Goal: Transaction & Acquisition: Register for event/course

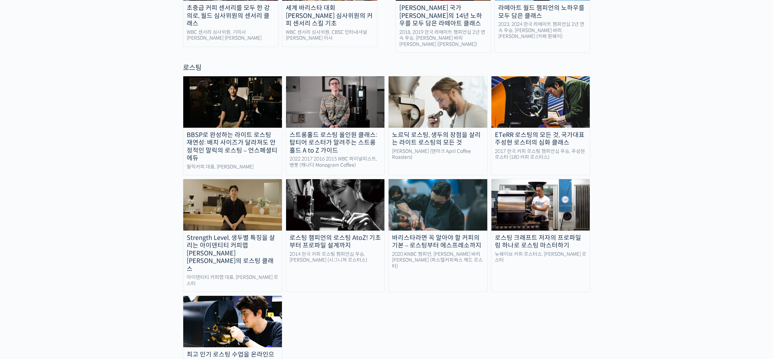
scroll to position [579, 0]
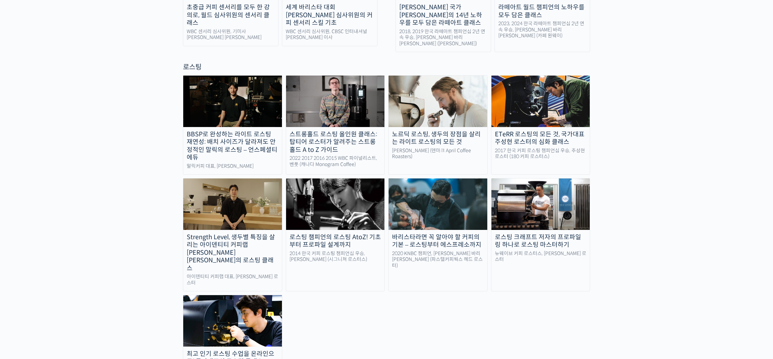
click at [259, 182] on img at bounding box center [232, 204] width 99 height 51
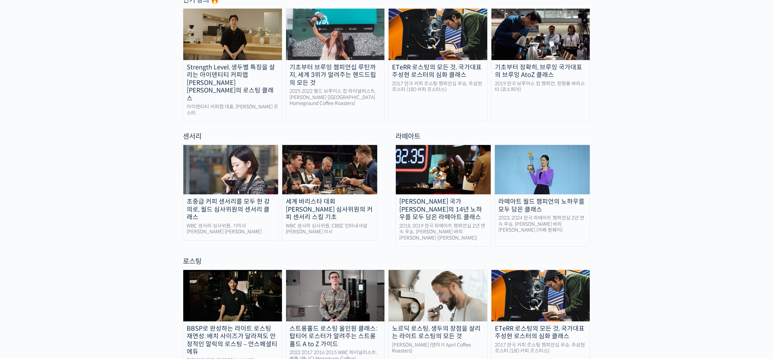
scroll to position [384, 0]
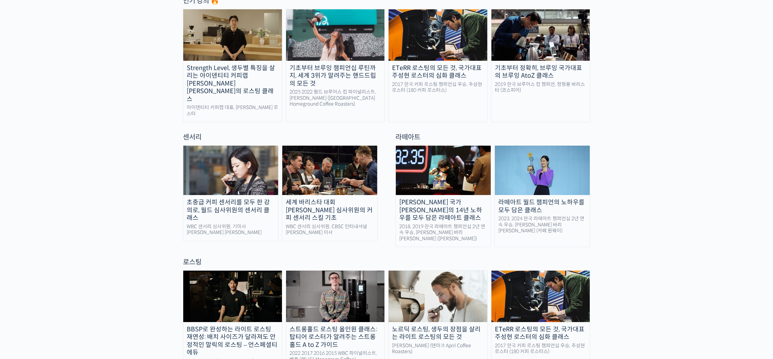
click at [245, 199] on div "초중급 커피 센서리를 모두 한 강의로, 월드 심사위원의 센서리 클래스" at bounding box center [230, 210] width 95 height 23
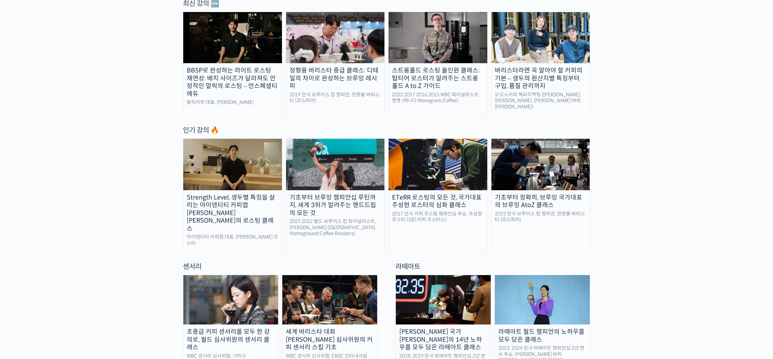
click at [528, 50] on img at bounding box center [541, 37] width 99 height 51
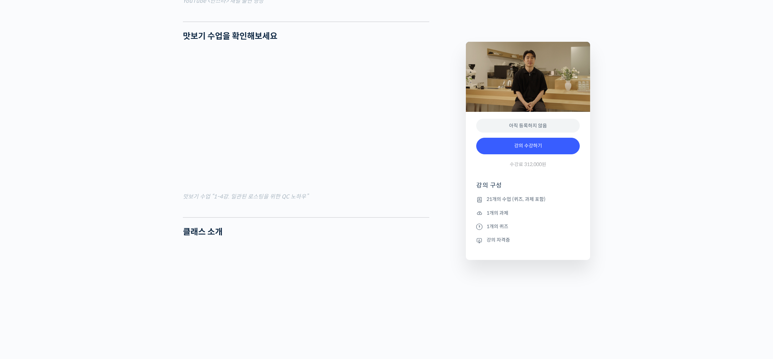
scroll to position [991, 0]
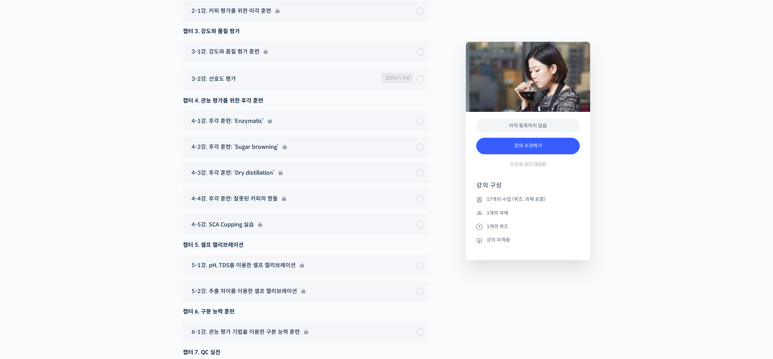
scroll to position [4761, 0]
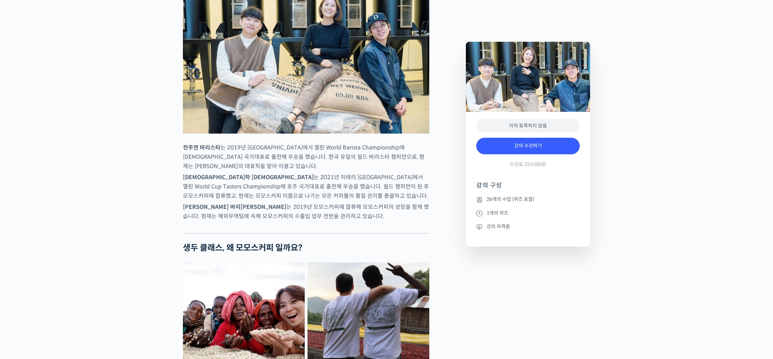
scroll to position [670, 0]
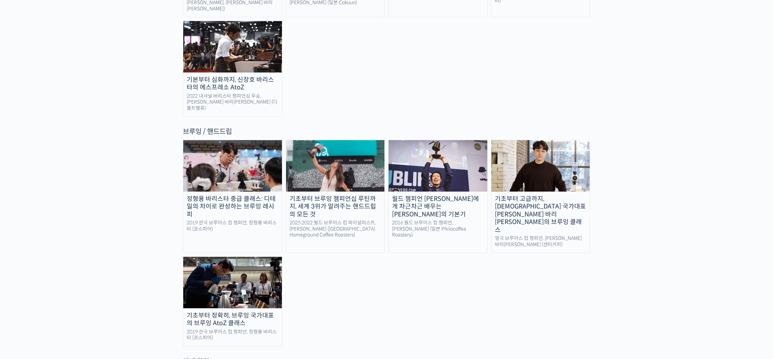
scroll to position [1116, 0]
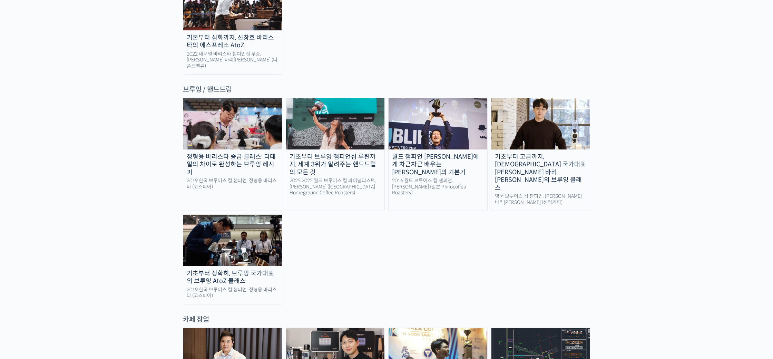
click at [454, 315] on div "카페 창업" at bounding box center [386, 319] width 407 height 9
click at [455, 224] on div "정형용 바리스타 중급 클래스: 디테일의 차이로 완성하는 브루잉 레시피 2019 한국 브루어스 컵 챔피언, 정형용 바리스타 (코스피어) 기초부터…" at bounding box center [386, 201] width 407 height 206
click at [552, 185] on div "정형용 바리스타 중급 클래스: 디테일의 차이로 완성하는 브루잉 레시피 2019 한국 브루어스 컵 챔피언, 정형용 바리스타 (코스피어) 기초부터…" at bounding box center [386, 201] width 407 height 206
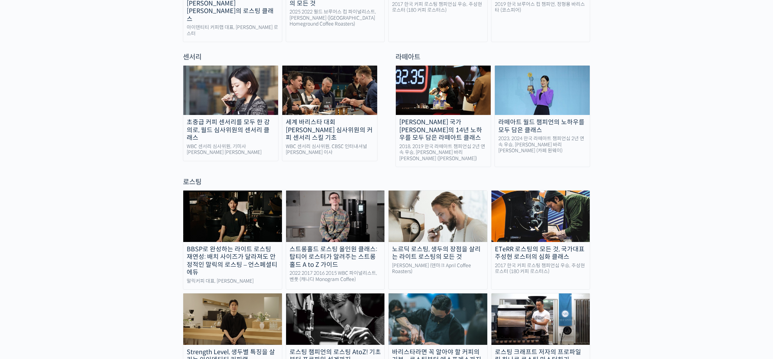
scroll to position [231, 0]
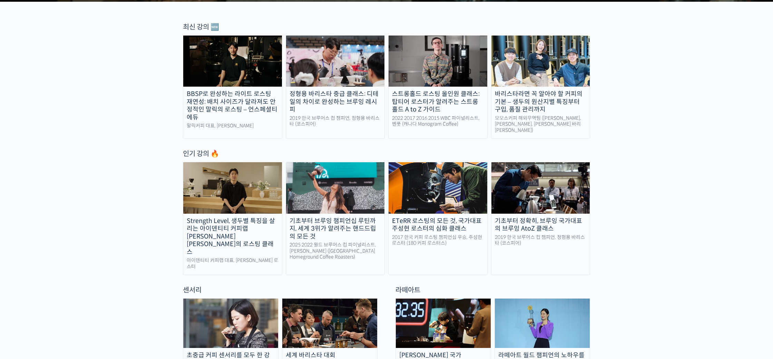
click at [563, 112] on div "바리스타라면 꼭 알아야 할 커피의 기본 – 생두의 원산지별 특징부터 구입, 품질 관리까지" at bounding box center [541, 101] width 99 height 23
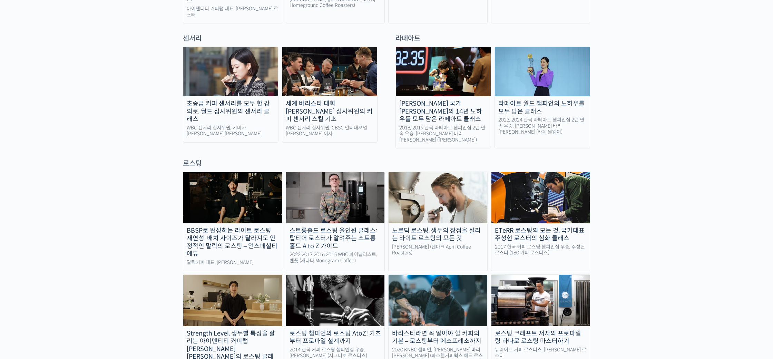
scroll to position [352, 0]
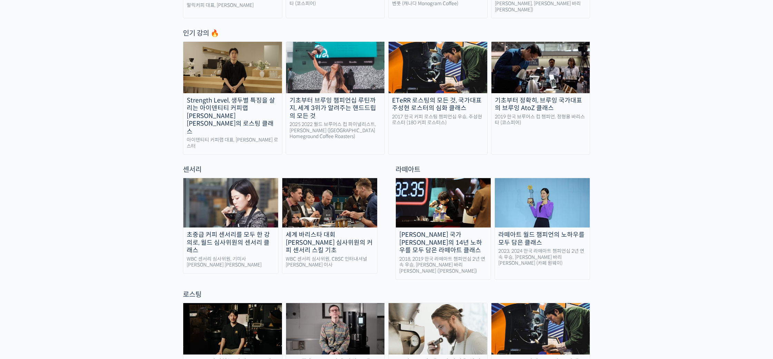
click at [357, 231] on div "세계 바리스타 대회 윤선희 심사위원의 커피 센서리 스킬 기초" at bounding box center [329, 242] width 95 height 23
click at [206, 189] on img at bounding box center [230, 202] width 95 height 49
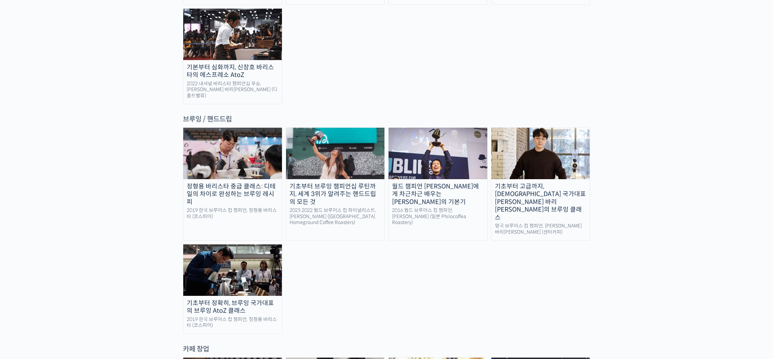
scroll to position [1080, 0]
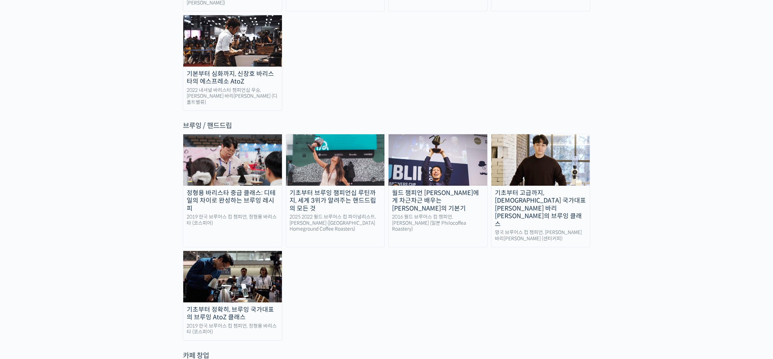
click at [669, 142] on div "랜딩 페이지 최선을 다하는 당신을 위해, 최고와 함께 만든 커피 클래스 시간과 장소에 구애받지 않고, 검증된 커리큘럼으로 주성현 로스터님 Be…" at bounding box center [386, 229] width 773 height 2565
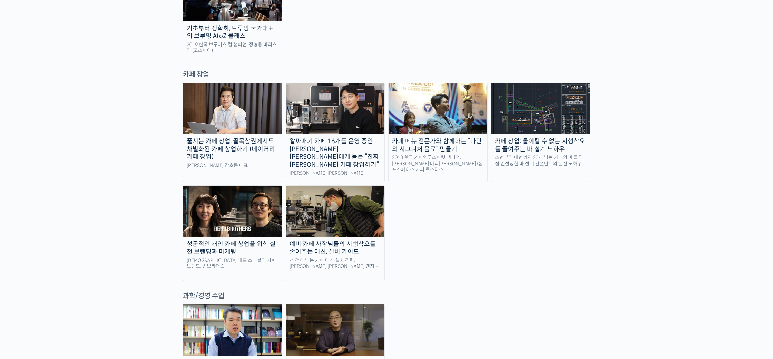
scroll to position [1121, 0]
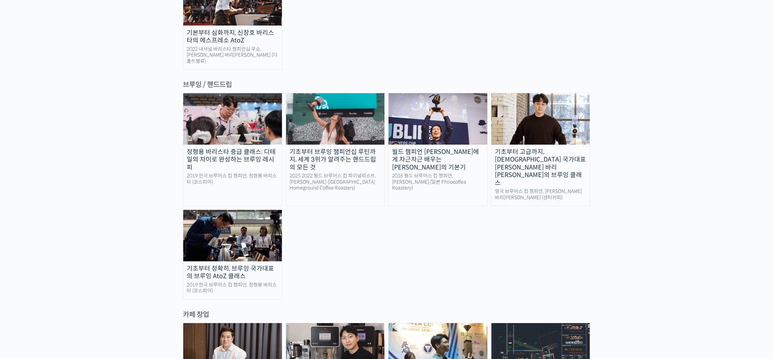
click at [238, 210] on img at bounding box center [232, 235] width 99 height 51
click at [230, 93] on img at bounding box center [232, 118] width 99 height 51
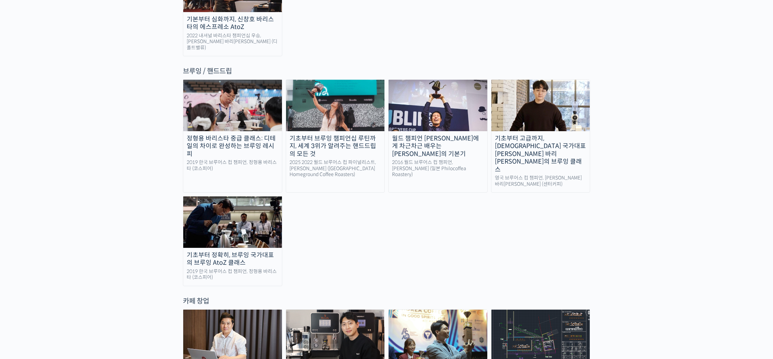
click at [308, 80] on img at bounding box center [335, 105] width 99 height 51
click at [219, 80] on img at bounding box center [232, 105] width 99 height 51
click at [48, 197] on div "랜딩 페이지 최선을 다하는 당신을 위해, 최고와 함께 만든 커피 클래스 시간과 장소에 구애받지 않고, 검증된 커리큘럼으로 주성현 로스터님 Be…" at bounding box center [386, 174] width 773 height 2565
click at [249, 196] on img at bounding box center [232, 221] width 99 height 51
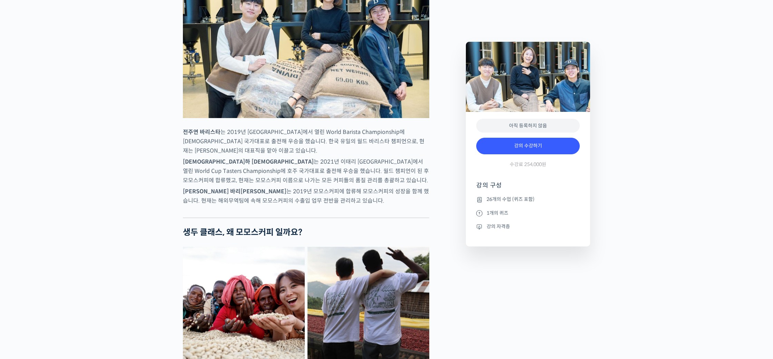
scroll to position [349, 0]
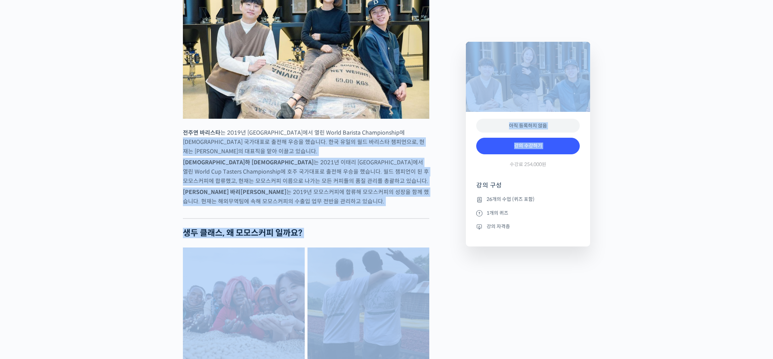
drag, startPoint x: 425, startPoint y: 159, endPoint x: 479, endPoint y: 162, distance: 53.6
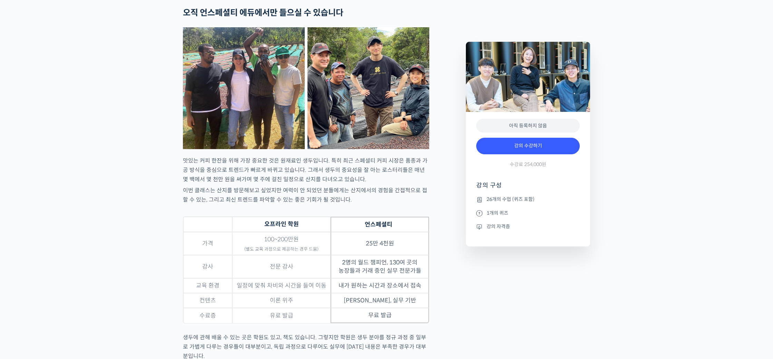
scroll to position [2034, 0]
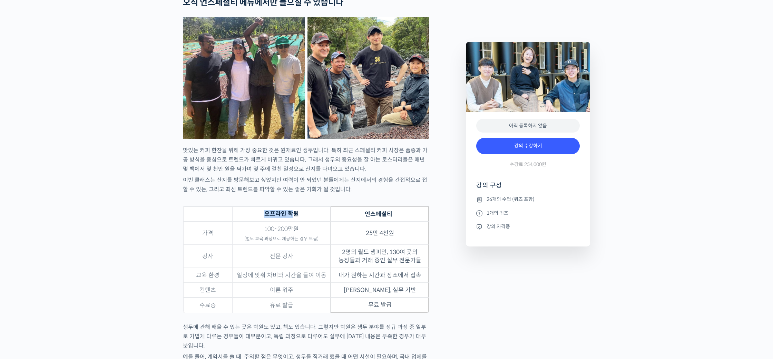
drag, startPoint x: 270, startPoint y: 230, endPoint x: 293, endPoint y: 231, distance: 23.8
click at [293, 222] on th "오프라인 학원" at bounding box center [281, 213] width 98 height 15
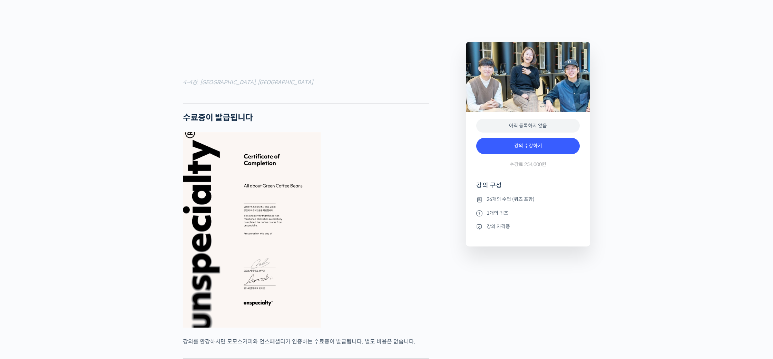
scroll to position [2351, 0]
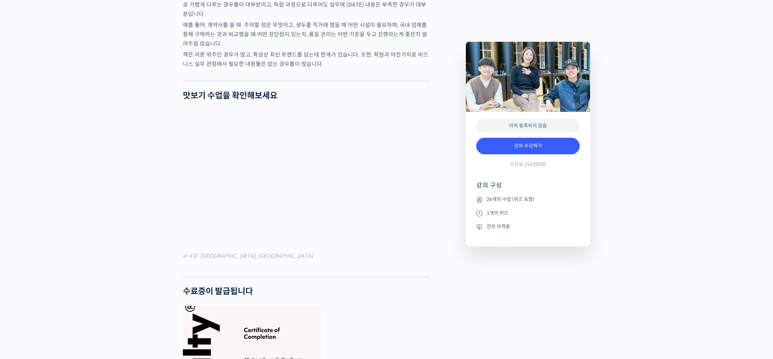
scroll to position [2367, 0]
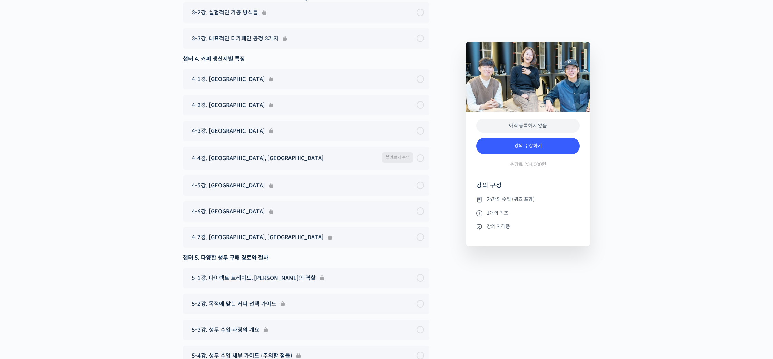
scroll to position [3687, 0]
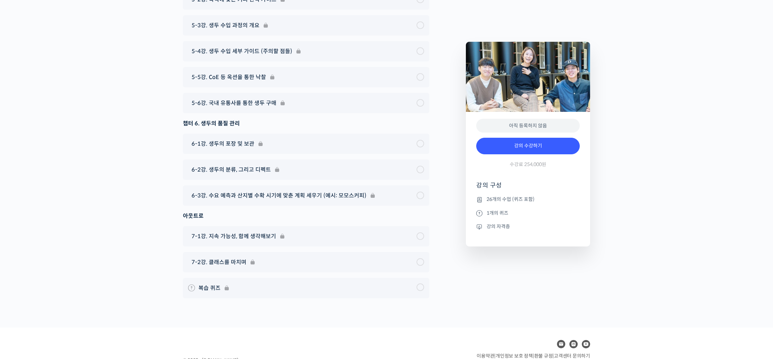
scroll to position [3913, 0]
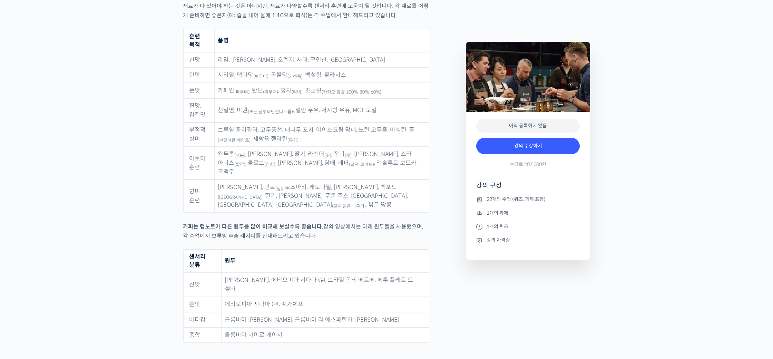
scroll to position [3549, 0]
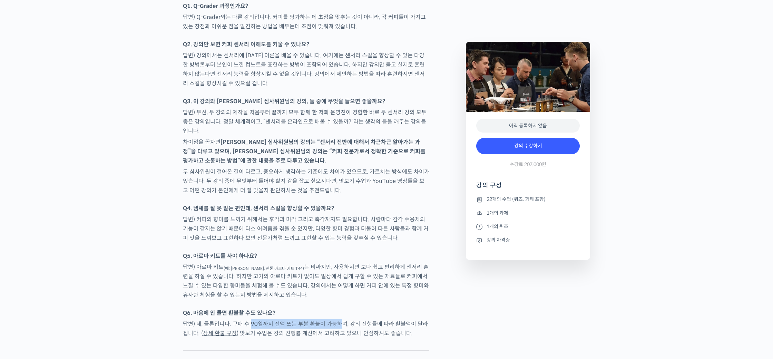
drag, startPoint x: 251, startPoint y: 286, endPoint x: 341, endPoint y: 287, distance: 90.5
click at [340, 319] on p "답변) 네, 물론입니다. 구매 후 90일까지 전액 또는 부분 환불이 가능하며, 강의 진행률에 따라 환불액이 달라집니다. ( 상세 환불 규정 )…" at bounding box center [306, 328] width 247 height 19
drag, startPoint x: 355, startPoint y: 286, endPoint x: 417, endPoint y: 284, distance: 62.5
click at [417, 319] on p "답변) 네, 물론입니다. 구매 후 90일까지 전액 또는 부분 환불이 가능하며, 강의 진행률에 따라 환불액이 달라집니다. ( 상세 환불 규정 )…" at bounding box center [306, 328] width 247 height 19
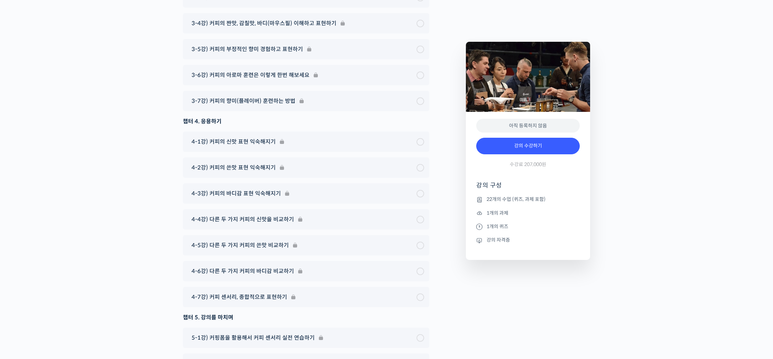
scroll to position [4114, 0]
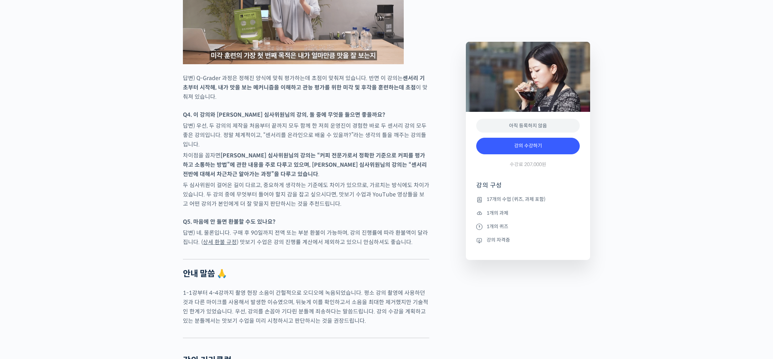
scroll to position [4102, 0]
drag, startPoint x: 219, startPoint y: 115, endPoint x: 335, endPoint y: 115, distance: 115.3
click at [335, 115] on p "Q4. 이 강의와 윤선희 심사위원님의 강의, 둘 중에 무엇을 들으면 좋을까요?" at bounding box center [306, 114] width 247 height 9
click at [334, 114] on strong "Q4. 이 강의와 윤선희 심사위원님의 강의, 둘 중에 무엇을 들으면 좋을까요?" at bounding box center [284, 114] width 202 height 7
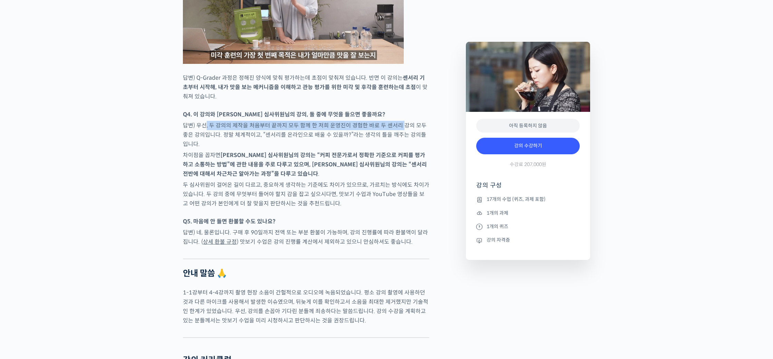
drag, startPoint x: 206, startPoint y: 122, endPoint x: 399, endPoint y: 126, distance: 193.0
click at [399, 126] on p "답변) 우선, 두 강의의 제작을 처음부터 끝까지 모두 함께 한 저희 운영진이 경험한 바로 두 센서리 강의 모두 좋은 강의입니다. 정말 체계적이…" at bounding box center [306, 135] width 247 height 28
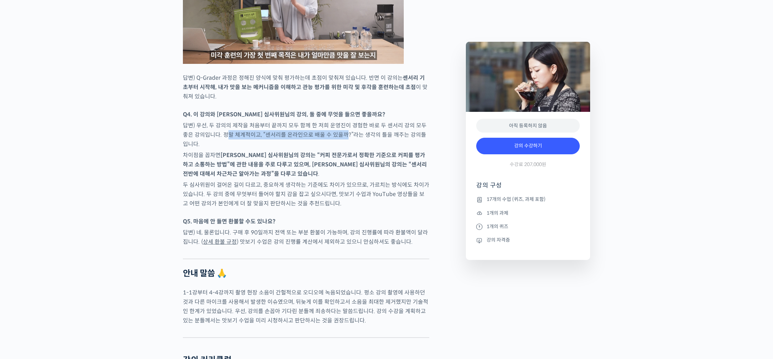
drag, startPoint x: 224, startPoint y: 133, endPoint x: 339, endPoint y: 136, distance: 115.0
click at [339, 136] on p "답변) 우선, 두 강의의 제작을 처음부터 끝까지 모두 함께 한 저희 운영진이 경험한 바로 두 센서리 강의 모두 좋은 강의입니다. 정말 체계적이…" at bounding box center [306, 135] width 247 height 28
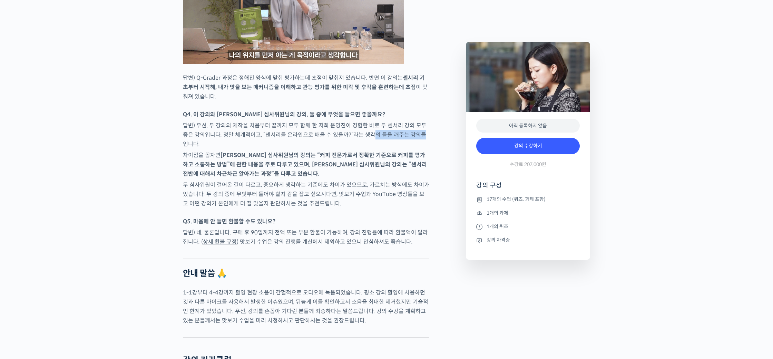
drag, startPoint x: 385, startPoint y: 135, endPoint x: 416, endPoint y: 135, distance: 31.1
click at [416, 135] on p "답변) 우선, 두 강의의 제작을 처음부터 끝까지 모두 함께 한 저희 운영진이 경험한 바로 두 센서리 강의 모두 좋은 강의입니다. 정말 체계적이…" at bounding box center [306, 135] width 247 height 28
drag, startPoint x: 416, startPoint y: 135, endPoint x: 319, endPoint y: 146, distance: 97.0
click at [416, 135] on p "답변) 우선, 두 강의의 제작을 처음부터 끝까지 모두 함께 한 저희 운영진이 경험한 바로 두 센서리 강의 모두 좋은 강의입니다. 정말 체계적이…" at bounding box center [306, 135] width 247 height 28
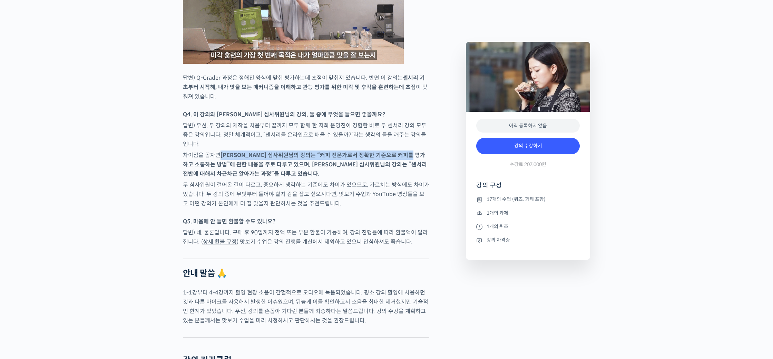
drag, startPoint x: 221, startPoint y: 151, endPoint x: 422, endPoint y: 154, distance: 200.6
click at [422, 154] on p "차이점을 꼽자면 송인영 심사위원님의 강의는 “커피 전문가로서 정확한 기준으로 커피를 평가하고 소통하는 방법”에 관한 내용을 주로 다루고 있으며…" at bounding box center [306, 165] width 247 height 28
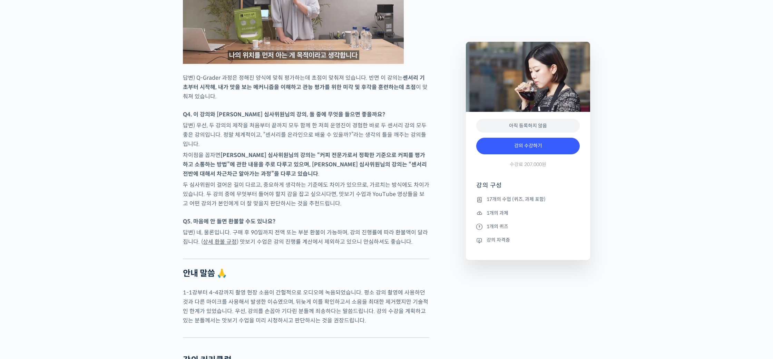
click at [293, 159] on strong "송인영 심사위원님의 강의는 “커피 전문가로서 정확한 기준으로 커피를 평가하고 소통하는 방법”에 관한 내용을 주로 다루고 있으며, 윤선희 심사위…" at bounding box center [305, 165] width 244 height 26
drag, startPoint x: 297, startPoint y: 151, endPoint x: 365, endPoint y: 156, distance: 67.9
click at [344, 154] on strong "송인영 심사위원님의 강의는 “커피 전문가로서 정확한 기준으로 커피를 평가하고 소통하는 방법”에 관한 내용을 주로 다루고 있으며, 윤선희 심사위…" at bounding box center [305, 165] width 244 height 26
click at [371, 156] on p "차이점을 꼽자면 송인영 심사위원님의 강의는 “커피 전문가로서 정확한 기준으로 커피를 평가하고 소통하는 방법”에 관한 내용을 주로 다루고 있으며…" at bounding box center [306, 165] width 247 height 28
drag, startPoint x: 385, startPoint y: 153, endPoint x: 414, endPoint y: 156, distance: 29.5
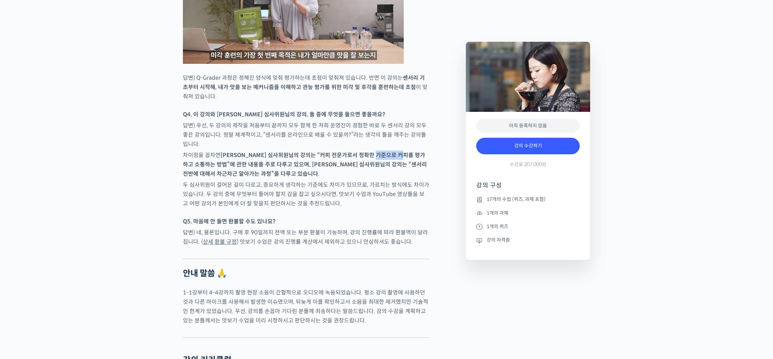
click at [414, 156] on p "차이점을 꼽자면 송인영 심사위원님의 강의는 “커피 전문가로서 정확한 기준으로 커피를 평가하고 소통하는 방법”에 관한 내용을 주로 다루고 있으며…" at bounding box center [306, 165] width 247 height 28
drag, startPoint x: 304, startPoint y: 161, endPoint x: 342, endPoint y: 162, distance: 37.6
click at [331, 162] on strong "송인영 심사위원님의 강의는 “커피 전문가로서 정확한 기준으로 커피를 평가하고 소통하는 방법”에 관한 내용을 주로 다루고 있으며, 윤선희 심사위…" at bounding box center [305, 165] width 244 height 26
drag, startPoint x: 355, startPoint y: 163, endPoint x: 407, endPoint y: 164, distance: 52.1
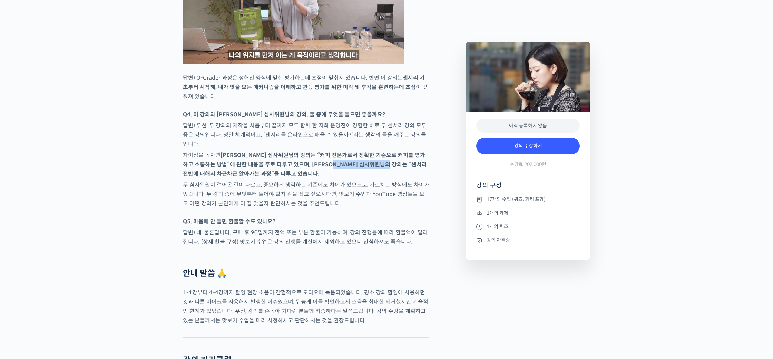
click at [407, 164] on strong "송인영 심사위원님의 강의는 “커피 전문가로서 정확한 기준으로 커피를 평가하고 소통하는 방법”에 관한 내용을 주로 다루고 있으며, 윤선희 심사위…" at bounding box center [305, 165] width 244 height 26
click at [405, 164] on strong "송인영 심사위원님의 강의는 “커피 전문가로서 정확한 기준으로 커피를 평가하고 소통하는 방법”에 관한 내용을 주로 다루고 있으며, 윤선희 심사위…" at bounding box center [305, 165] width 244 height 26
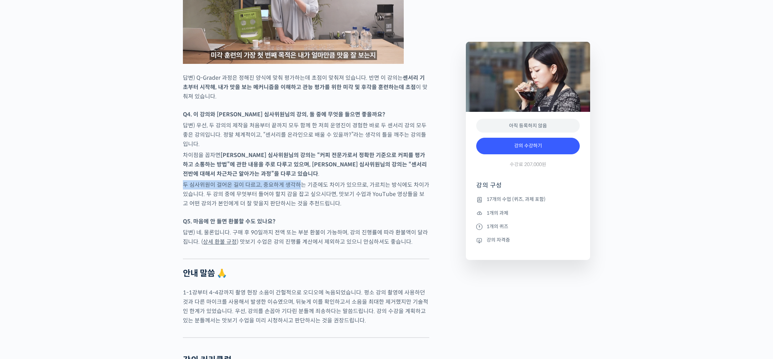
drag, startPoint x: 185, startPoint y: 176, endPoint x: 317, endPoint y: 183, distance: 132.1
click at [317, 183] on p "두 심사위원이 걸어온 길이 다르고, 중요하게 생각하는 기준에도 차이가 있으므로, 가르치는 방식에도 차이가 있습니다. 두 강의 중에 무엇부터 들…" at bounding box center [306, 194] width 247 height 28
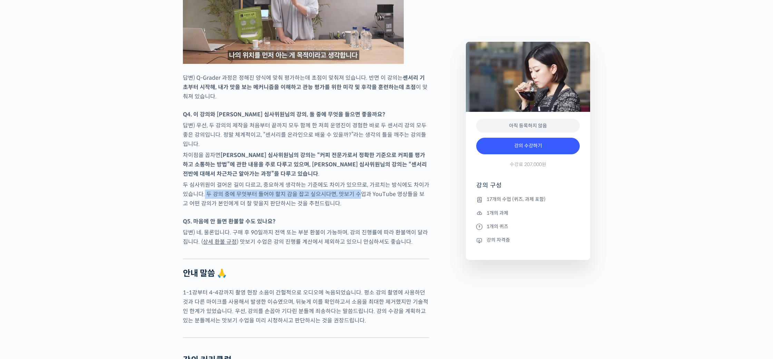
drag, startPoint x: 205, startPoint y: 192, endPoint x: 358, endPoint y: 194, distance: 153.3
click at [358, 194] on p "두 심사위원이 걸어온 길이 다르고, 중요하게 생각하는 기준에도 차이가 있으므로, 가르치는 방식에도 차이가 있습니다. 두 강의 중에 무엇부터 들…" at bounding box center [306, 194] width 247 height 28
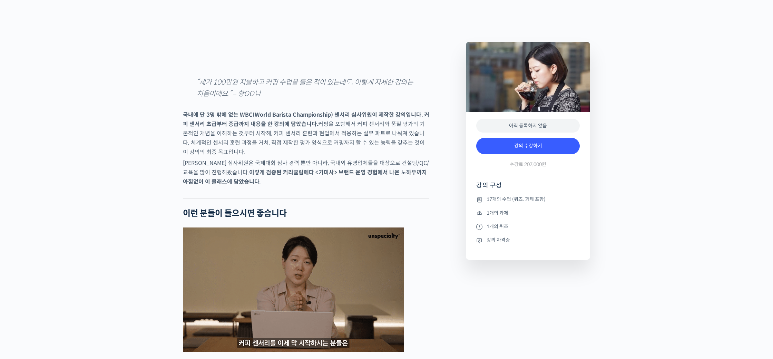
scroll to position [791, 0]
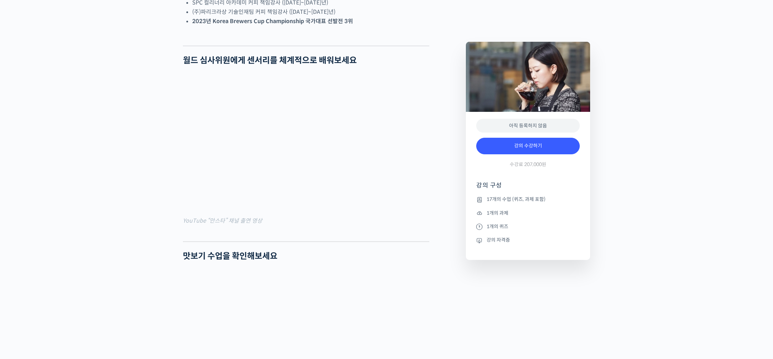
scroll to position [434, 0]
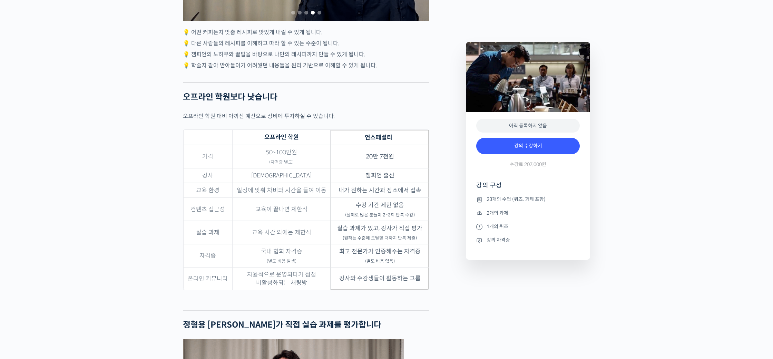
scroll to position [2259, 0]
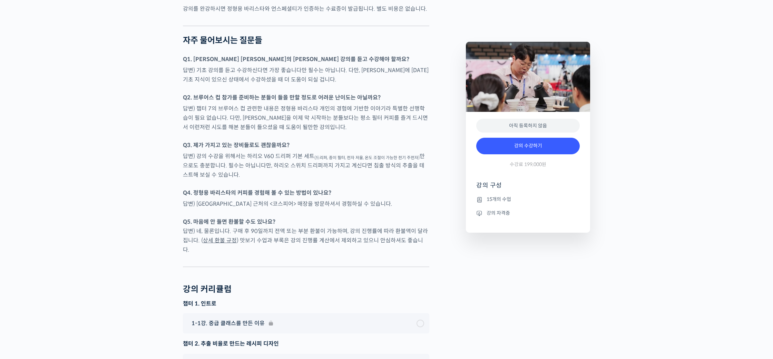
scroll to position [1762, 0]
drag, startPoint x: 198, startPoint y: 83, endPoint x: 325, endPoint y: 84, distance: 126.7
click at [324, 84] on p "답변) 기초 강의를 듣고 수강하신다면 가장 좋습니다만 필수는 아닙니다. 다만, [PERSON_NAME]에 [DATE] 기초 지식이 있으신 상태…" at bounding box center [306, 74] width 247 height 19
drag, startPoint x: 331, startPoint y: 84, endPoint x: 417, endPoint y: 85, distance: 85.3
click at [417, 84] on p "답변) 기초 강의를 듣고 수강하신다면 가장 좋습니다만 필수는 아닙니다. 다만, [PERSON_NAME]에 [DATE] 기초 지식이 있으신 상태…" at bounding box center [306, 74] width 247 height 19
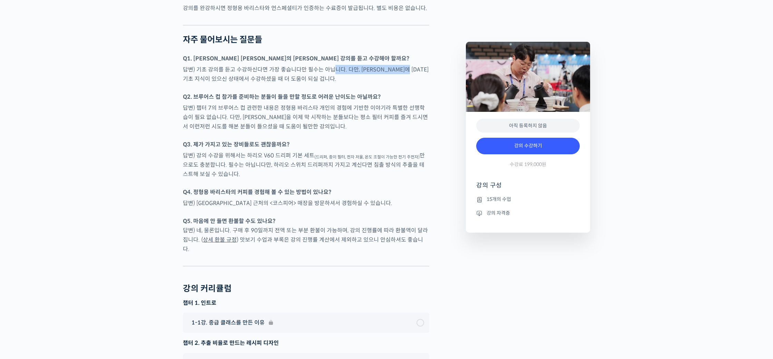
click at [416, 84] on p "답변) 기초 강의를 듣고 수강하신다면 가장 좋습니다만 필수는 아닙니다. 다만, [PERSON_NAME]에 [DATE] 기초 지식이 있으신 상태…" at bounding box center [306, 74] width 247 height 19
drag, startPoint x: 191, startPoint y: 95, endPoint x: 286, endPoint y: 96, distance: 95.0
click at [286, 84] on p "답변) 기초 강의를 듣고 수강하신다면 가장 좋습니다만 필수는 아닙니다. 다만, [PERSON_NAME]에 [DATE] 기초 지식이 있으신 상태…" at bounding box center [306, 74] width 247 height 19
click at [286, 84] on p "답변) 기초 강의를 듣고 수강하신다면 가장 좋습니다만 필수는 아닙니다. 다만, 브루잉에 대한 기초 지식이 있으신 상태에서 수강하셨을 때 더 도…" at bounding box center [306, 74] width 247 height 19
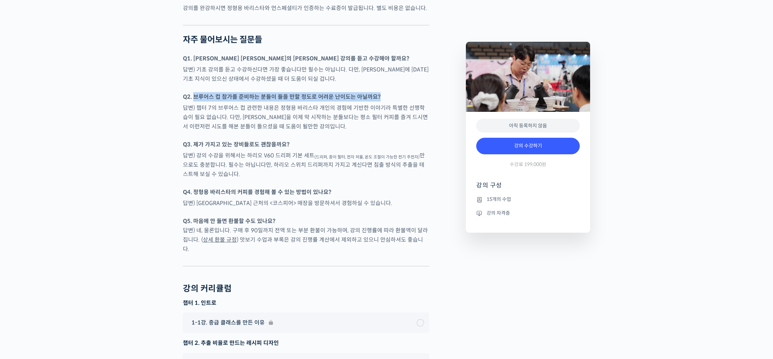
drag, startPoint x: 195, startPoint y: 114, endPoint x: 378, endPoint y: 118, distance: 183.0
click at [378, 102] on p "Q2. 브루어스 컵 참가를 준비하는 분들이 들을 만할 정도로 어려운 난이도는 아닐까요?" at bounding box center [306, 96] width 247 height 9
click at [251, 126] on p "답변) 챕터 7의 브루어스 컵 관련한 내용은 정형용 바리스타 개인의 경험에 기반한 이야기라 특별한 선행학습이 필요 없습니다. 다만, 브루잉을 …" at bounding box center [306, 117] width 247 height 28
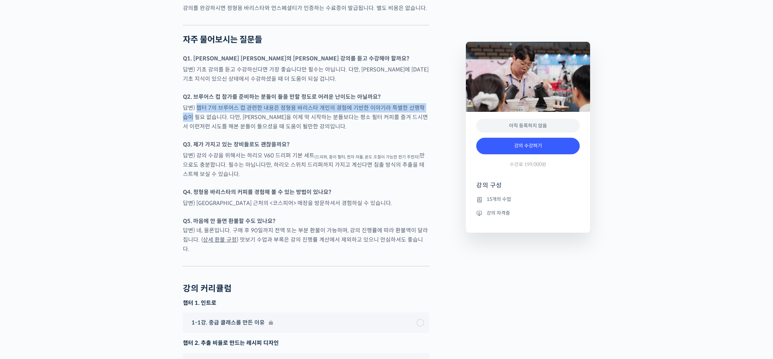
drag, startPoint x: 199, startPoint y: 123, endPoint x: 427, endPoint y: 122, distance: 228.6
click at [427, 122] on p "답변) 챕터 7의 브루어스 컵 관련한 내용은 정형용 바리스타 개인의 경험에 기반한 이야기라 특별한 선행학습이 필요 없습니다. 다만, 브루잉을 …" at bounding box center [306, 117] width 247 height 28
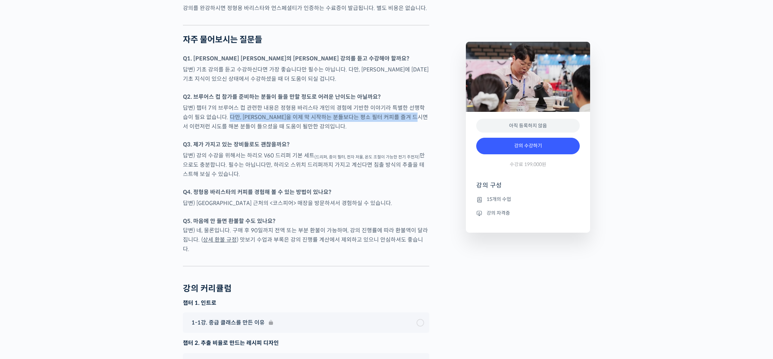
drag, startPoint x: 218, startPoint y: 134, endPoint x: 411, endPoint y: 136, distance: 193.7
click at [415, 131] on p "답변) 챕터 7의 브루어스 컵 관련한 내용은 정형용 바리스타 개인의 경험에 기반한 이야기라 특별한 선행학습이 필요 없습니다. 다만, 브루잉을 …" at bounding box center [306, 117] width 247 height 28
click at [242, 131] on p "답변) 챕터 7의 브루어스 컵 관련한 내용은 정형용 바리스타 개인의 경험에 기반한 이야기라 특별한 선행학습이 필요 없습니다. 다만, 브루잉을 …" at bounding box center [306, 117] width 247 height 28
drag, startPoint x: 219, startPoint y: 143, endPoint x: 281, endPoint y: 143, distance: 61.5
click at [281, 131] on p "답변) 챕터 7의 브루어스 컵 관련한 내용은 정형용 바리스타 개인의 경험에 기반한 이야기라 특별한 선행학습이 필요 없습니다. 다만, 브루잉을 …" at bounding box center [306, 117] width 247 height 28
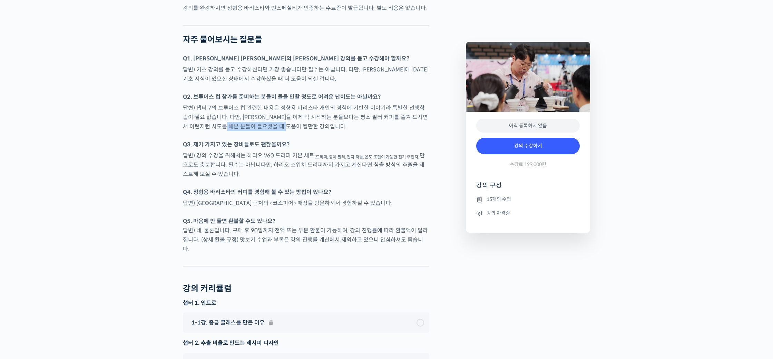
click at [281, 131] on p "답변) 챕터 7의 브루어스 컵 관련한 내용은 정형용 바리스타 개인의 경험에 기반한 이야기라 특별한 선행학습이 필요 없습니다. 다만, 브루잉을 …" at bounding box center [306, 117] width 247 height 28
drag, startPoint x: 199, startPoint y: 173, endPoint x: 311, endPoint y: 175, distance: 111.5
click at [311, 175] on p "답변) 강의 수강을 위해서는 하리오 V60 드리퍼 기본 세트 (드리퍼, 종이 필터, 전자 저울, 온도 조절이 가능한 전기 주전자) 만으로도 충…" at bounding box center [306, 165] width 247 height 28
click at [245, 179] on p "답변) 강의 수강을 위해서는 하리오 V60 드리퍼 기본 세트 (드리퍼, 종이 필터, 전자 저울, 온도 조절이 가능한 전기 주전자) 만으로도 충…" at bounding box center [306, 165] width 247 height 28
drag, startPoint x: 239, startPoint y: 181, endPoint x: 412, endPoint y: 185, distance: 173.4
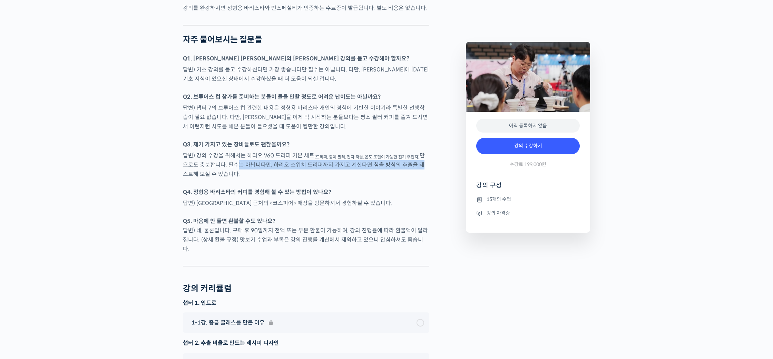
click at [412, 179] on p "답변) 강의 수강을 위해서는 하리오 V60 드리퍼 기본 세트 (드리퍼, 종이 필터, 전자 저울, 온도 조절이 가능한 전기 주전자) 만으로도 충…" at bounding box center [306, 165] width 247 height 28
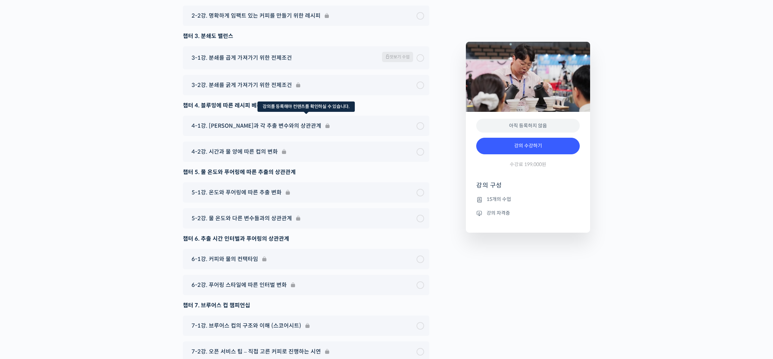
scroll to position [2257, 0]
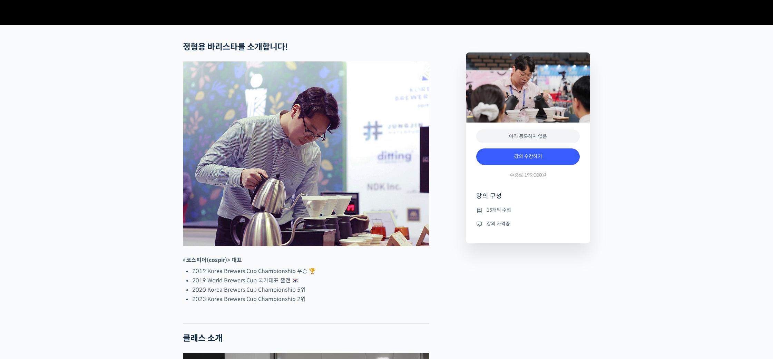
scroll to position [291, 0]
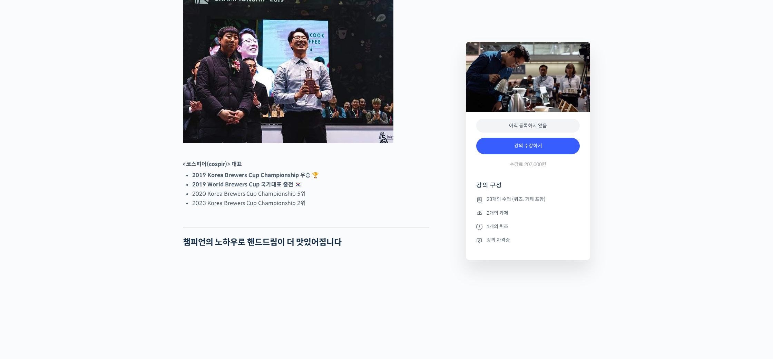
scroll to position [332, 0]
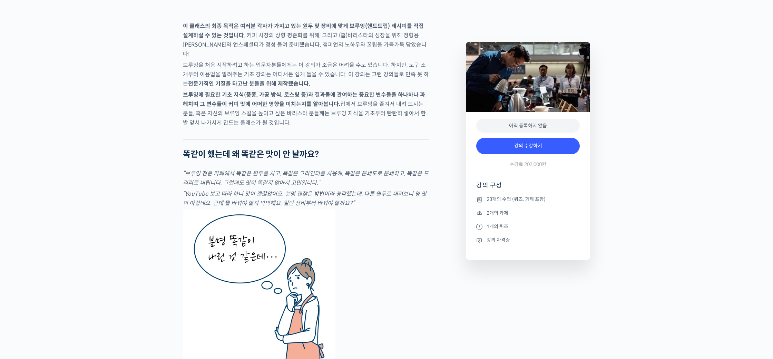
scroll to position [1228, 0]
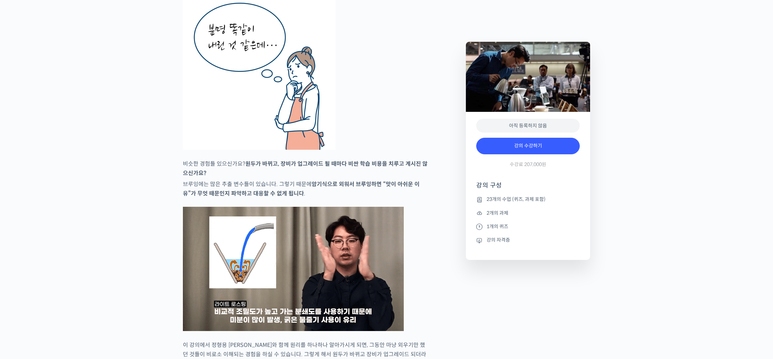
scroll to position [1449, 0]
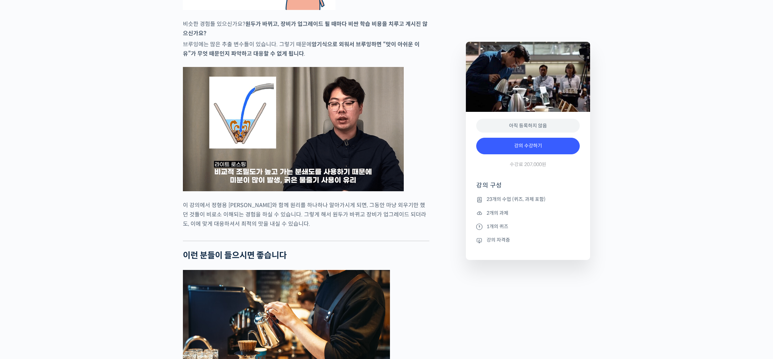
drag, startPoint x: 572, startPoint y: 295, endPoint x: 569, endPoint y: 288, distance: 7.7
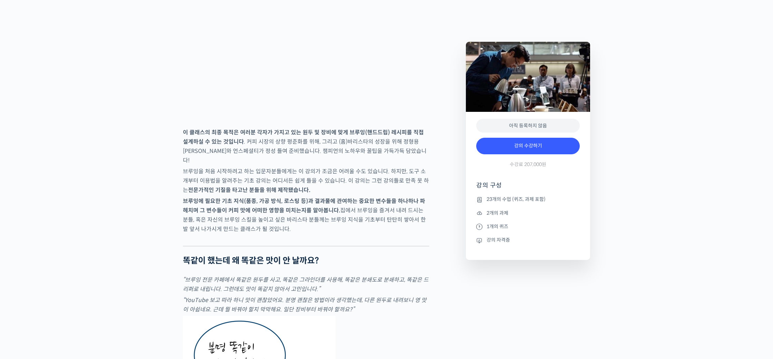
scroll to position [918, 0]
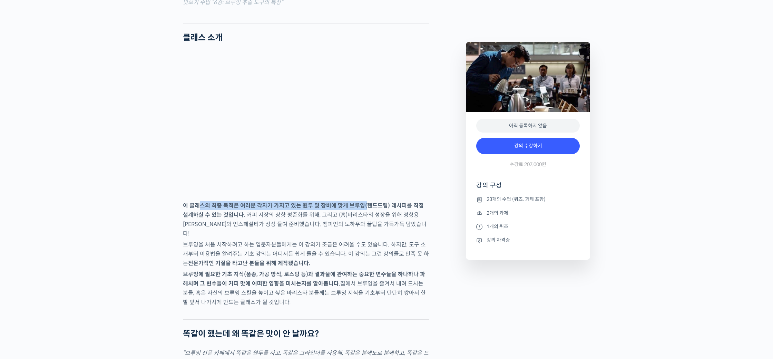
drag, startPoint x: 198, startPoint y: 231, endPoint x: 361, endPoint y: 227, distance: 163.0
click at [363, 219] on strong "이 클래스의 최종 목적은 여러분 각자가 가지고 있는 원두 및 장비에 맞게 브루잉(핸드드립) 레시피를 직접 설계하실 수 있는 것입니다" at bounding box center [303, 210] width 241 height 17
drag, startPoint x: 314, startPoint y: 240, endPoint x: 395, endPoint y: 244, distance: 81.6
click at [387, 238] on p "이 클래스의 최종 목적은 여러분 각자가 가지고 있는 원두 및 장비에 맞게 브루잉(핸드드립) 레시피를 직접 설계하실 수 있는 것입니다 . 커피 …" at bounding box center [306, 219] width 247 height 37
click at [396, 238] on p "이 클래스의 최종 목적은 여러분 각자가 가지고 있는 원두 및 장비에 맞게 브루잉(핸드드립) 레시피를 직접 설계하실 수 있는 것입니다 . 커피 …" at bounding box center [306, 219] width 247 height 37
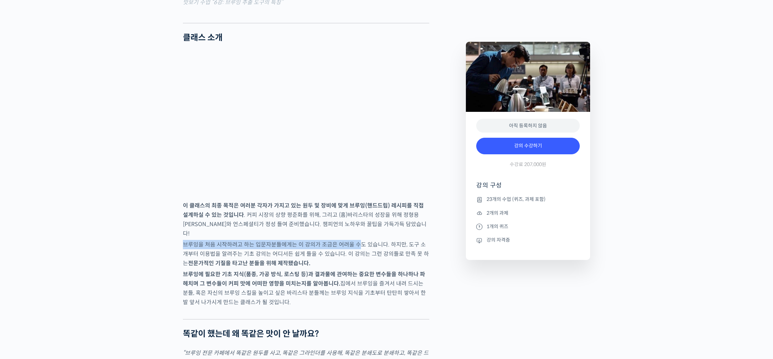
drag, startPoint x: 285, startPoint y: 255, endPoint x: 357, endPoint y: 259, distance: 71.6
click at [357, 259] on p "브루잉을 처음 시작하려고 하는 입문자분들에게는 이 강의가 조금은 어려울 수도 있습니다. 하지만, 도구 소개부터 이용법을 알려주는 기초 강의는 …" at bounding box center [306, 254] width 247 height 28
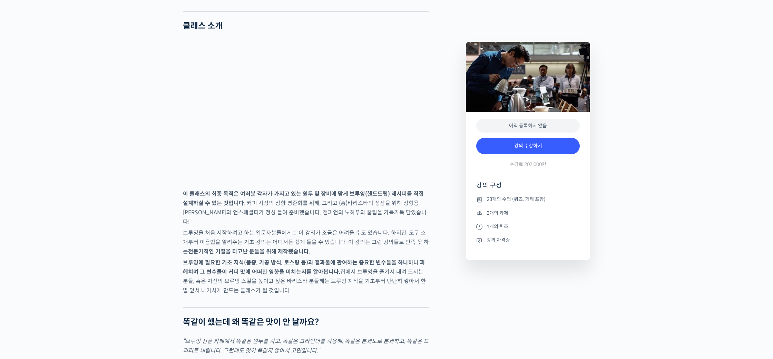
scroll to position [944, 0]
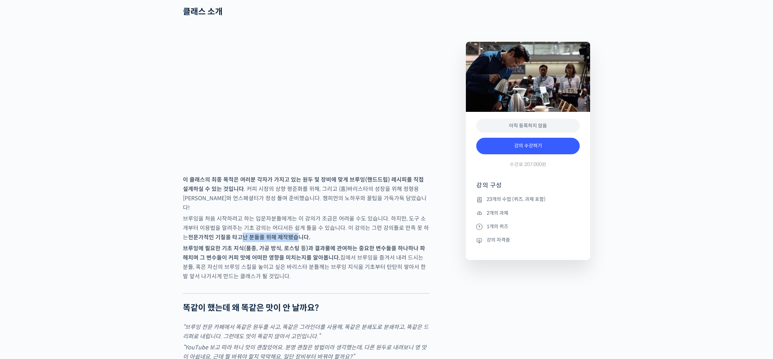
drag, startPoint x: 233, startPoint y: 252, endPoint x: 287, endPoint y: 254, distance: 53.9
click at [287, 241] on strong "전문가적인 기질을 타고난 분들을 위해 제작됐습니다." at bounding box center [249, 237] width 122 height 7
click at [288, 241] on strong "전문가적인 기질을 타고난 분들을 위해 제작됐습니다." at bounding box center [249, 237] width 122 height 7
drag, startPoint x: 193, startPoint y: 256, endPoint x: 236, endPoint y: 257, distance: 42.5
click at [236, 241] on strong "전문가적인 기질을 타고난 분들을 위해 제작됐습니다." at bounding box center [249, 237] width 122 height 7
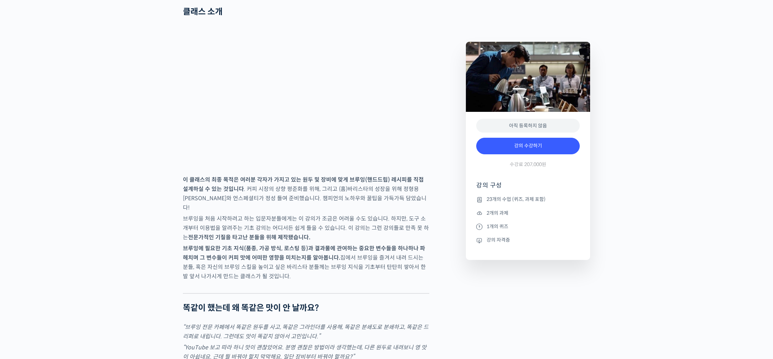
click at [236, 241] on strong "전문가적인 기질을 타고난 분들을 위해 제작됐습니다." at bounding box center [249, 237] width 122 height 7
drag, startPoint x: 201, startPoint y: 264, endPoint x: 303, endPoint y: 263, distance: 101.9
click at [294, 261] on strong "브루잉에 필요한 기초 지식(품종, 가공 방식, 로스팅 등)과 결과물에 관여하는 중요한 변수들을 하나하나 파헤치며 그 변수들이 커피 맛에 어떠한…" at bounding box center [304, 253] width 242 height 17
drag, startPoint x: 321, startPoint y: 263, endPoint x: 399, endPoint y: 263, distance: 78.7
click at [399, 261] on strong "브루잉에 필요한 기초 지식(품종, 가공 방식, 로스팅 등)과 결과물에 관여하는 중요한 변수들을 하나하나 파헤치며 그 변수들이 커피 맛에 어떠한…" at bounding box center [304, 253] width 242 height 17
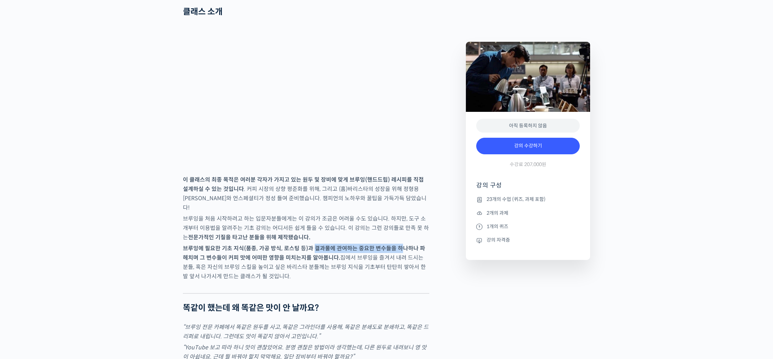
drag, startPoint x: 399, startPoint y: 263, endPoint x: 324, endPoint y: 265, distance: 75.6
click at [399, 261] on strong "브루잉에 필요한 기초 지식(품종, 가공 방식, 로스팅 등)과 결과물에 관여하는 중요한 변수들을 하나하나 파헤치며 그 변수들이 커피 맛에 어떠한…" at bounding box center [304, 253] width 242 height 17
drag, startPoint x: 199, startPoint y: 274, endPoint x: 359, endPoint y: 276, distance: 160.2
click at [359, 276] on p "브루잉에 필요한 기초 지식(품종, 가공 방식, 로스팅 등)과 결과물에 관여하는 중요한 변수들을 하나하나 파헤치며 그 변수들이 커피 맛에 어떠한…" at bounding box center [306, 262] width 247 height 37
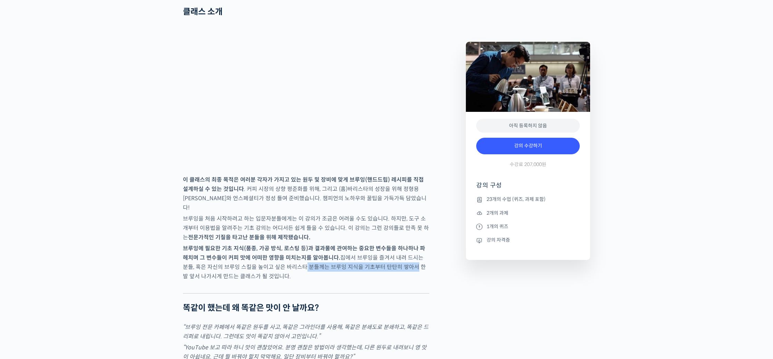
drag, startPoint x: 292, startPoint y: 281, endPoint x: 396, endPoint y: 282, distance: 104.3
click at [396, 281] on p "브루잉에 필요한 기초 지식(품종, 가공 방식, 로스팅 등)과 결과물에 관여하는 중요한 변수들을 하나하나 파헤치며 그 변수들이 커피 맛에 어떠한…" at bounding box center [306, 262] width 247 height 37
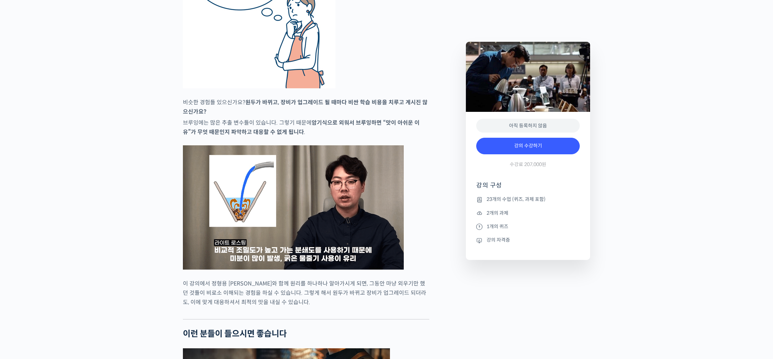
scroll to position [1343, 0]
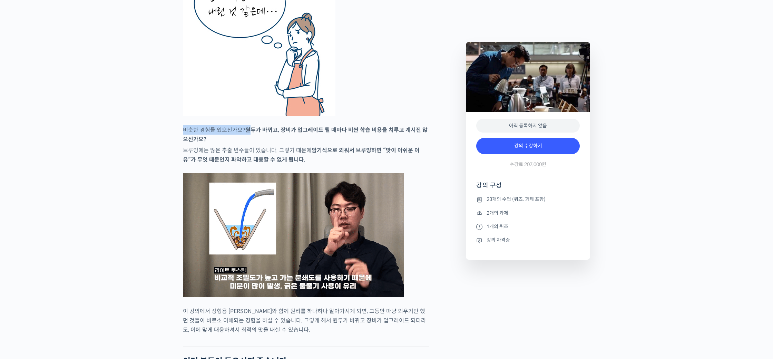
drag, startPoint x: 252, startPoint y: 144, endPoint x: 407, endPoint y: 141, distance: 155.0
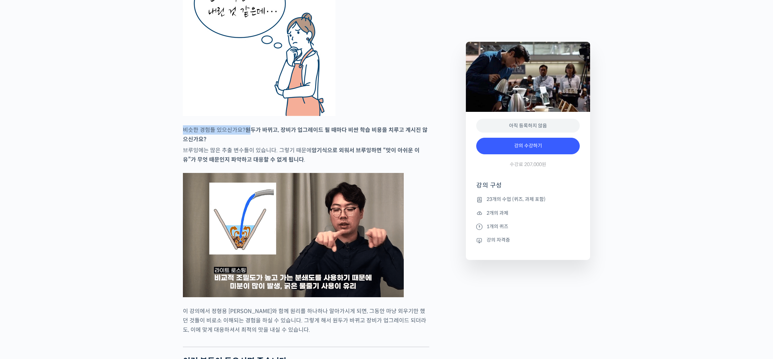
click at [407, 141] on p "비슷한 경험들 있으신가요? 원두가 바뀌고, 장비가 업그레이드 될 때마다 비싼 학습 비용을 치루고 계시진 않으신가요?" at bounding box center [306, 134] width 247 height 19
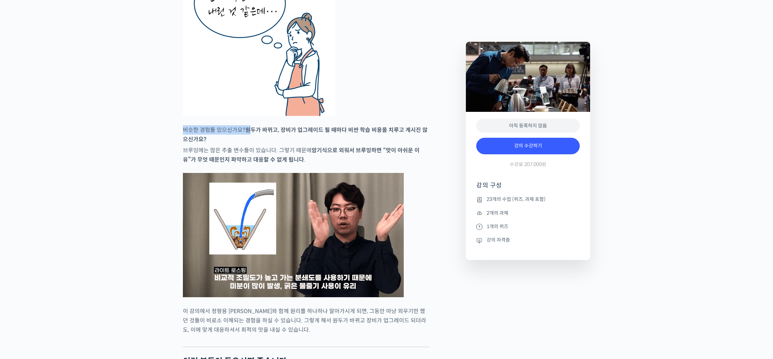
click at [407, 141] on p "비슷한 경험들 있으신가요? 원두가 바뀌고, 장비가 업그레이드 될 때마다 비싼 학습 비용을 치루고 계시진 않으신가요?" at bounding box center [306, 134] width 247 height 19
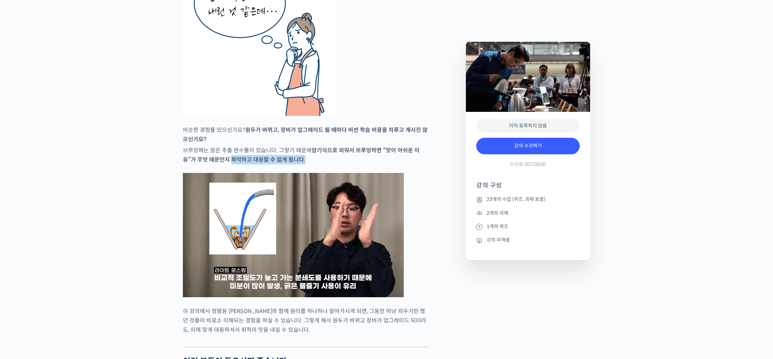
drag, startPoint x: 218, startPoint y: 178, endPoint x: 287, endPoint y: 181, distance: 69.8
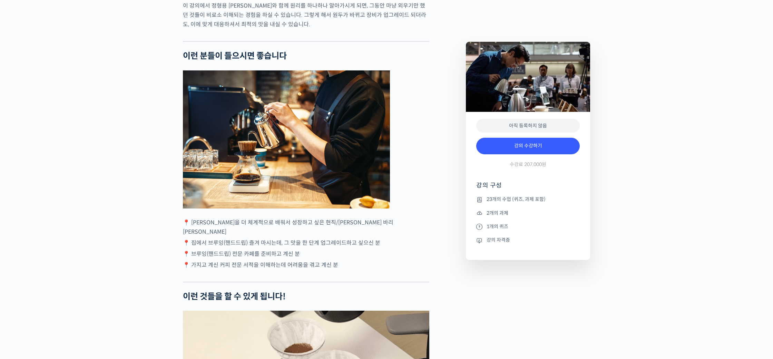
scroll to position [1684, 0]
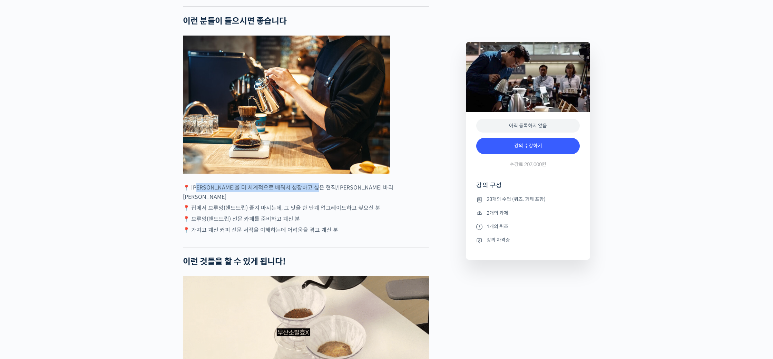
drag, startPoint x: 201, startPoint y: 205, endPoint x: 330, endPoint y: 206, distance: 129.1
click at [330, 202] on p "📍 브루잉을 더 체계적으로 배워서 성장하고 싶은 현직/예비 바리스타" at bounding box center [306, 192] width 247 height 19
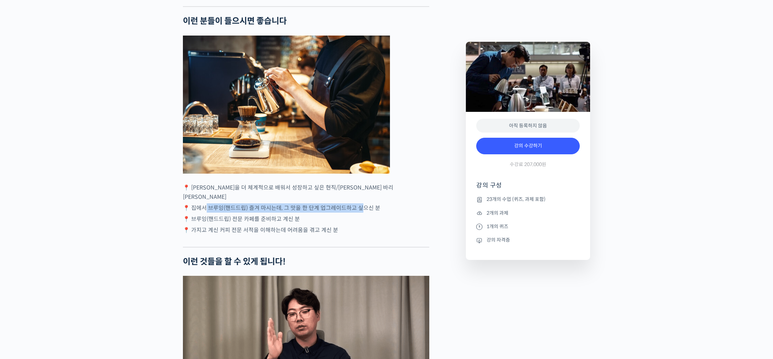
drag, startPoint x: 203, startPoint y: 216, endPoint x: 361, endPoint y: 215, distance: 157.8
click at [361, 213] on p "📍 집에서 브루잉(핸드드립) 즐겨 마시는데, 그 맛을 한 단계 업그레이드하고 싶으신 분" at bounding box center [306, 207] width 247 height 9
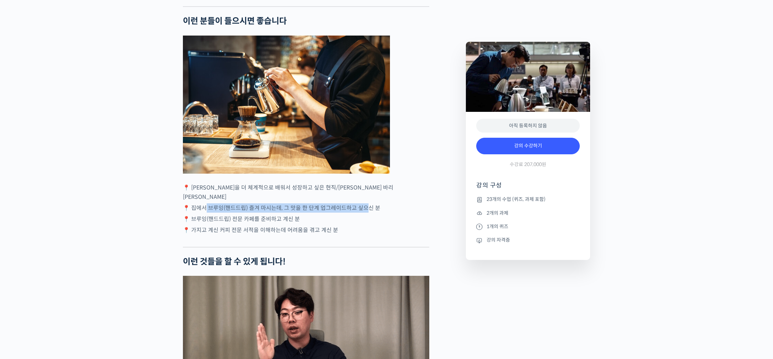
click at [361, 213] on p "📍 집에서 브루잉(핸드드립) 즐겨 마시는데, 그 맛을 한 단계 업그레이드하고 싶으신 분" at bounding box center [306, 207] width 247 height 9
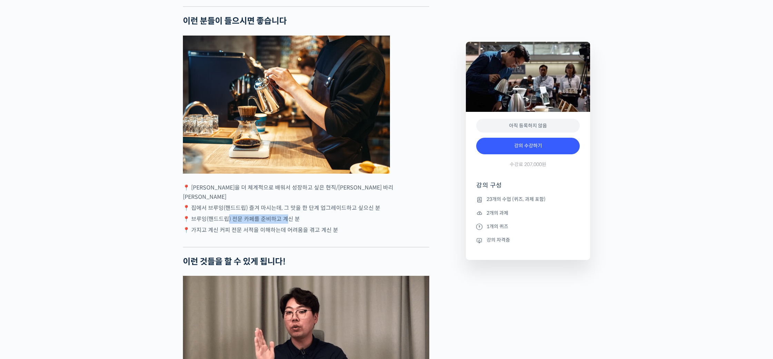
drag, startPoint x: 225, startPoint y: 223, endPoint x: 287, endPoint y: 225, distance: 61.8
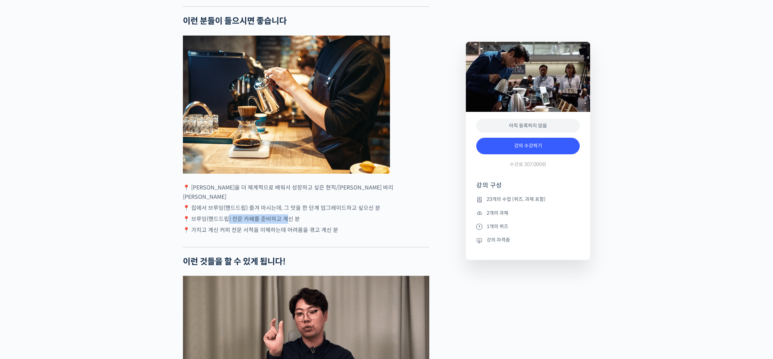
click at [287, 224] on p "📍 브루잉(핸드드립) 전문 카페를 준비하고 계신 분" at bounding box center [306, 218] width 247 height 9
drag, startPoint x: 287, startPoint y: 225, endPoint x: 258, endPoint y: 231, distance: 29.0
click at [287, 224] on p "📍 브루잉(핸드드립) 전문 카페를 준비하고 계신 분" at bounding box center [306, 218] width 247 height 9
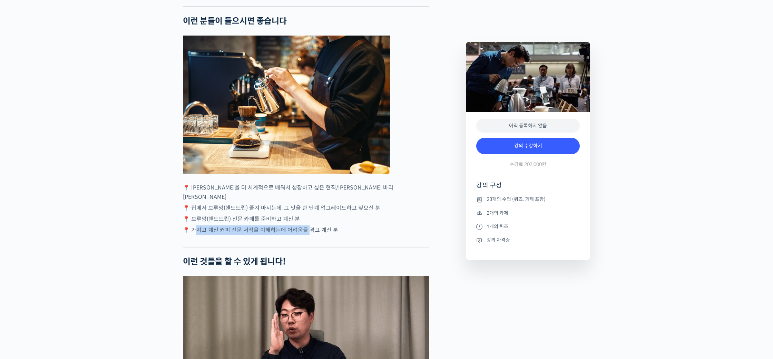
drag, startPoint x: 193, startPoint y: 235, endPoint x: 307, endPoint y: 237, distance: 114.0
click at [307, 235] on p "📍 가지고 계신 커피 전문 서적을 이해하는데 어려움을 겪고 계신 분" at bounding box center [306, 229] width 247 height 9
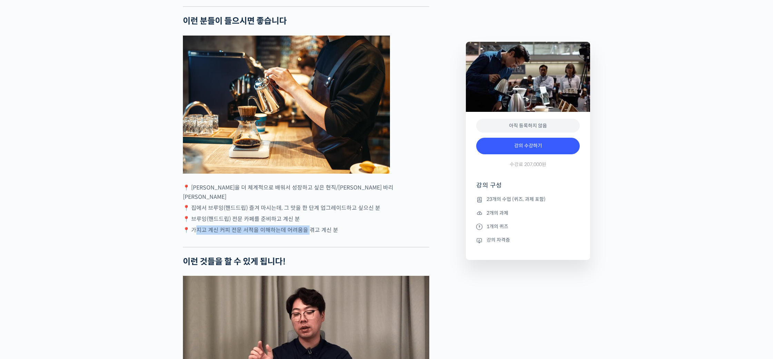
click at [307, 235] on p "📍 가지고 계신 커피 전문 서적을 이해하는데 어려움을 겪고 계신 분" at bounding box center [306, 229] width 247 height 9
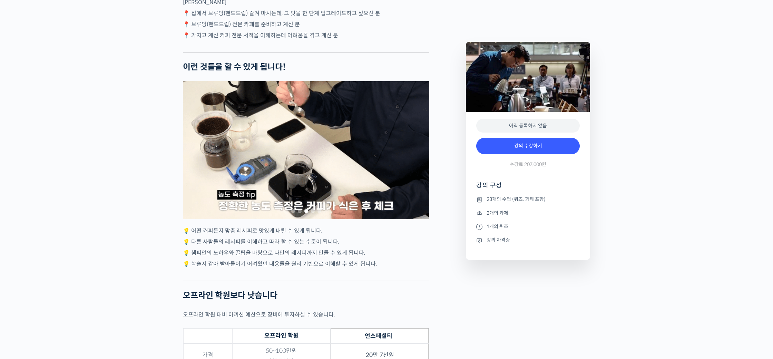
scroll to position [1969, 0]
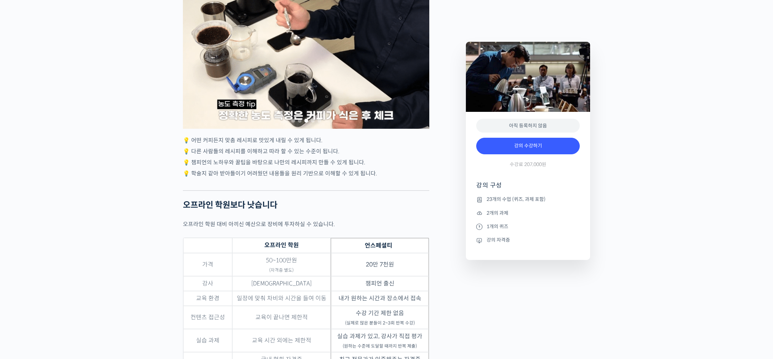
click at [292, 202] on div "정형용 바리스타를 소개합니다! <코스피어(cospir)> 대표 2019 Korea Brewers Cup Championship 우승 🏆 201…" at bounding box center [306, 52] width 247 height 3473
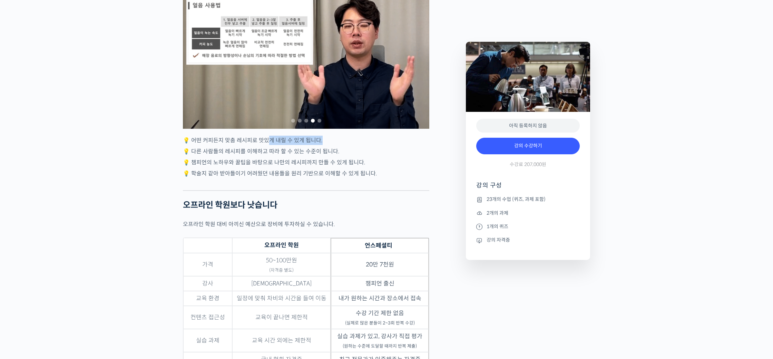
drag, startPoint x: 316, startPoint y: 148, endPoint x: 321, endPoint y: 148, distance: 4.8
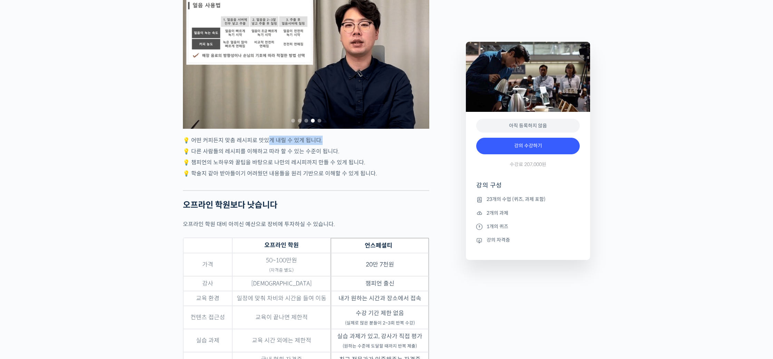
click at [320, 145] on p "💡 어떤 커피든지 맞춤 레시피로 맛있게 내릴 수 있게 됩니다." at bounding box center [306, 140] width 247 height 9
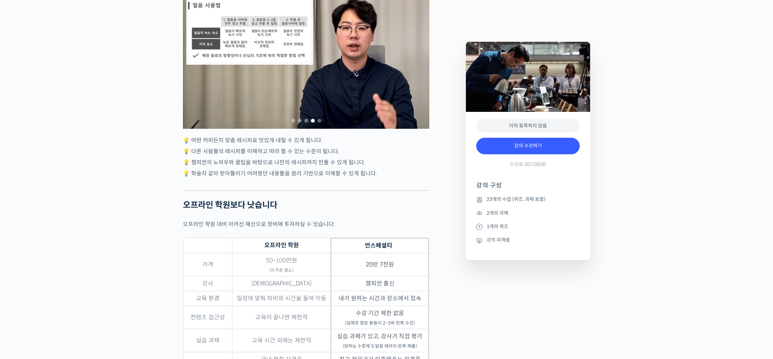
click at [321, 145] on p "💡 어떤 커피든지 맞춤 레시피로 맛있게 내릴 수 있게 됩니다." at bounding box center [306, 140] width 247 height 9
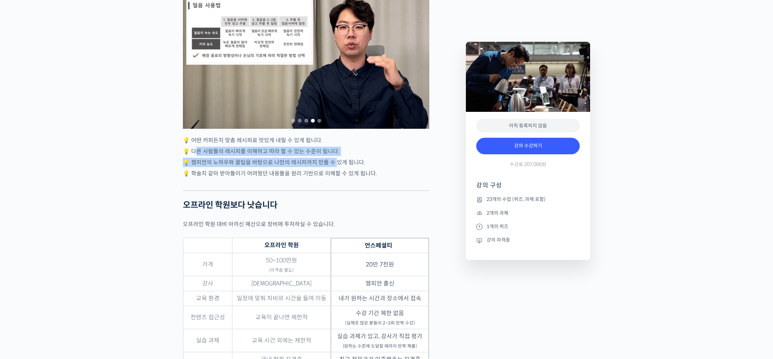
drag, startPoint x: 195, startPoint y: 161, endPoint x: 332, endPoint y: 165, distance: 137.1
click at [332, 165] on div "정형용 바리스타를 소개합니다! <코스피어(cospir)> 대표 2019 Korea Brewers Cup Championship 우승 🏆 201…" at bounding box center [306, 52] width 247 height 3473
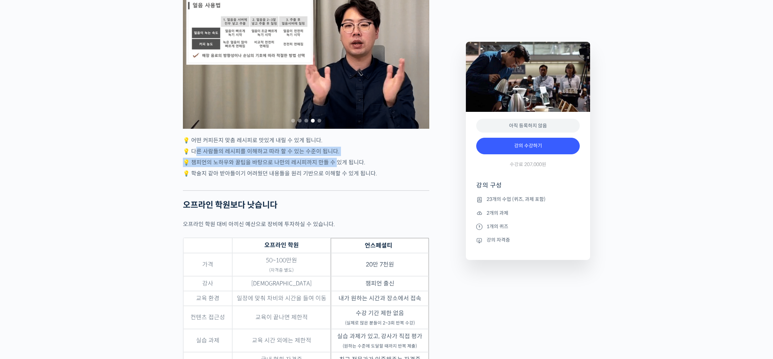
drag, startPoint x: 332, startPoint y: 165, endPoint x: 317, endPoint y: 163, distance: 15.9
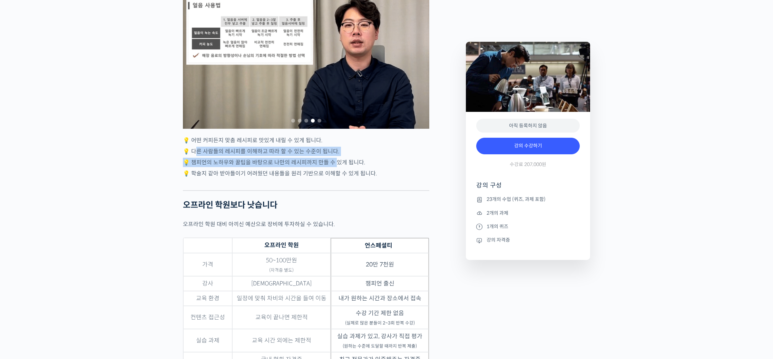
click at [332, 165] on p "💡 챔피언의 노하우와 꿀팁을 바탕으로 나만의 레시피까지 만들 수 있게 됩니다." at bounding box center [306, 162] width 247 height 9
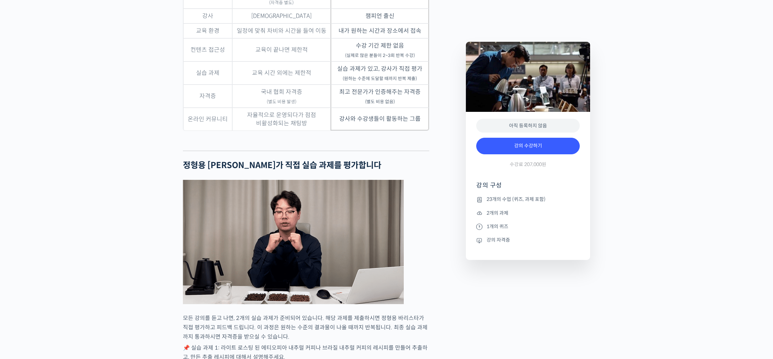
scroll to position [2237, 0]
drag, startPoint x: 217, startPoint y: 176, endPoint x: 332, endPoint y: 172, distance: 115.4
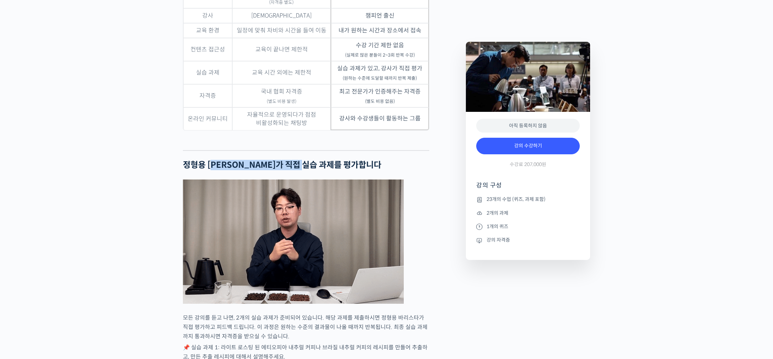
click at [332, 170] on strong "정형용 바리스타가 직접 실습 과제를 평가합니다" at bounding box center [282, 165] width 199 height 10
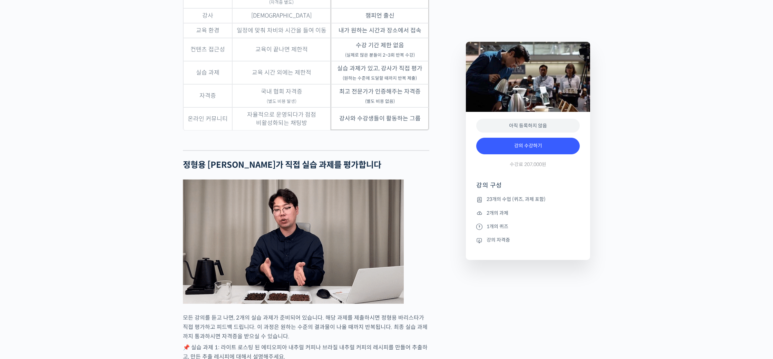
click at [332, 170] on strong "정형용 바리스타가 직접 실습 과제를 평가합니다" at bounding box center [282, 165] width 199 height 10
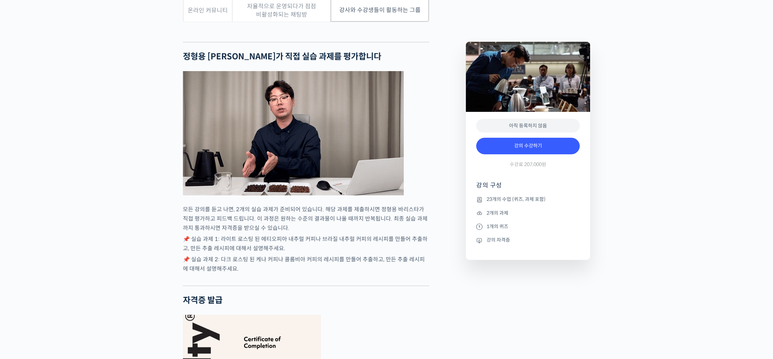
scroll to position [2347, 0]
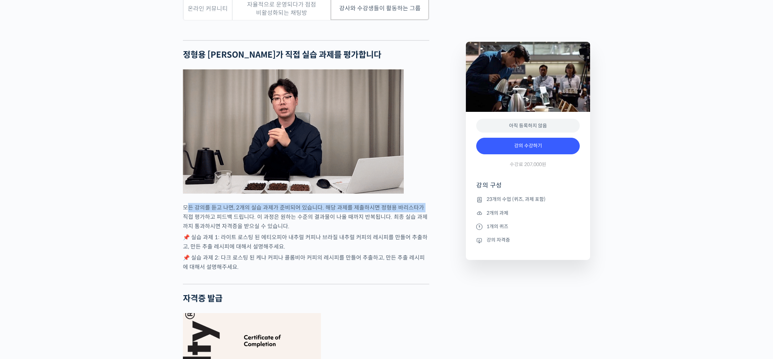
drag, startPoint x: 188, startPoint y: 213, endPoint x: 422, endPoint y: 216, distance: 233.4
click at [422, 216] on p "모든 강의를 듣고 나면, 2개의 실습 과제가 준비되어 있습니다. 해당 과제를 제출하시면 정형용 바리스타가 직접 평가하고 피드백 드립니다. 이 …" at bounding box center [306, 217] width 247 height 28
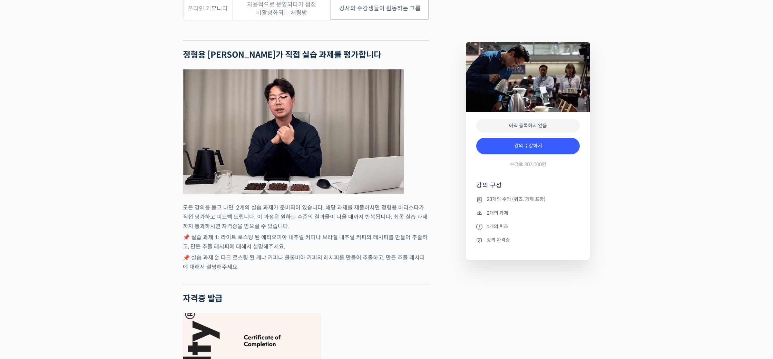
click at [296, 229] on p "모든 강의를 듣고 나면, 2개의 실습 과제가 준비되어 있습니다. 해당 과제를 제출하시면 정형용 바리스타가 직접 평가하고 피드백 드립니다. 이 …" at bounding box center [306, 217] width 247 height 28
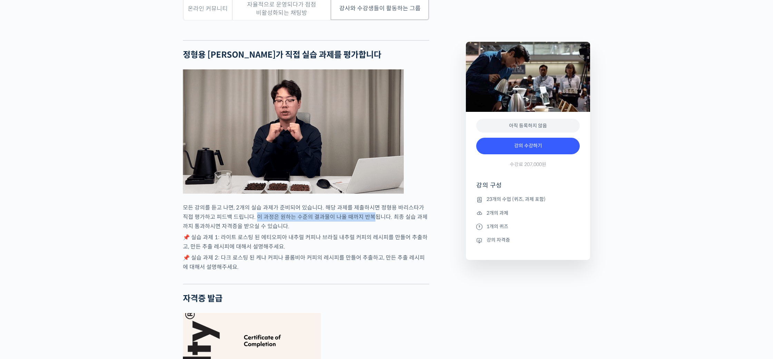
drag, startPoint x: 250, startPoint y: 224, endPoint x: 367, endPoint y: 222, distance: 116.4
click at [367, 222] on p "모든 강의를 듣고 나면, 2개의 실습 과제가 준비되어 있습니다. 해당 과제를 제출하시면 정형용 바리스타가 직접 평가하고 피드백 드립니다. 이 …" at bounding box center [306, 217] width 247 height 28
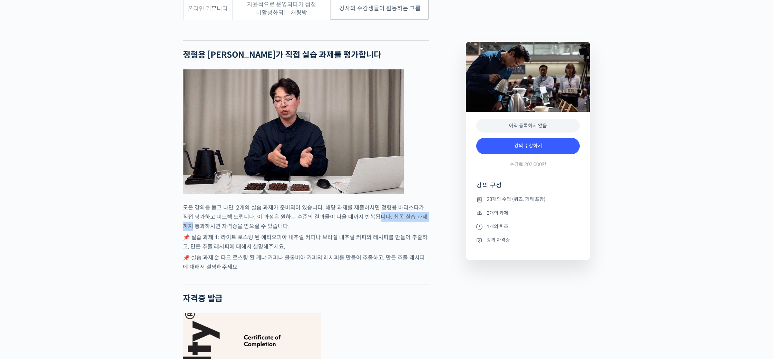
drag, startPoint x: 376, startPoint y: 222, endPoint x: 427, endPoint y: 222, distance: 51.4
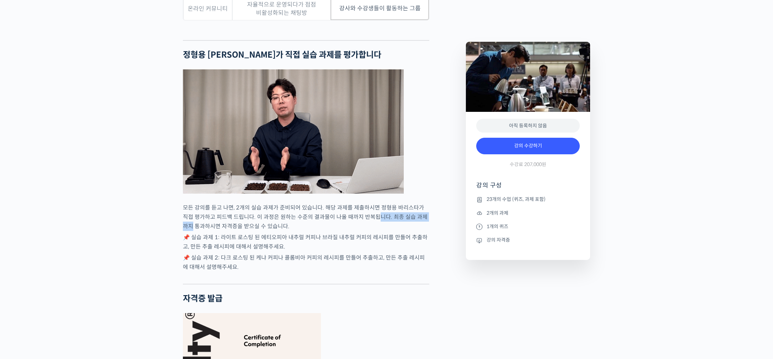
click at [428, 222] on p "모든 강의를 듣고 나면, 2개의 실습 과제가 준비되어 있습니다. 해당 과제를 제출하시면 정형용 바리스타가 직접 평가하고 피드백 드립니다. 이 …" at bounding box center [306, 217] width 247 height 28
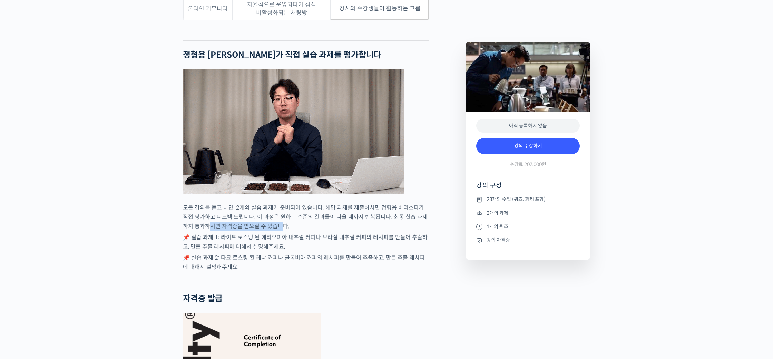
drag, startPoint x: 201, startPoint y: 230, endPoint x: 270, endPoint y: 233, distance: 69.5
click at [270, 231] on p "모든 강의를 듣고 나면, 2개의 실습 과제가 준비되어 있습니다. 해당 과제를 제출하시면 정형용 바리스타가 직접 평가하고 피드백 드립니다. 이 …" at bounding box center [306, 217] width 247 height 28
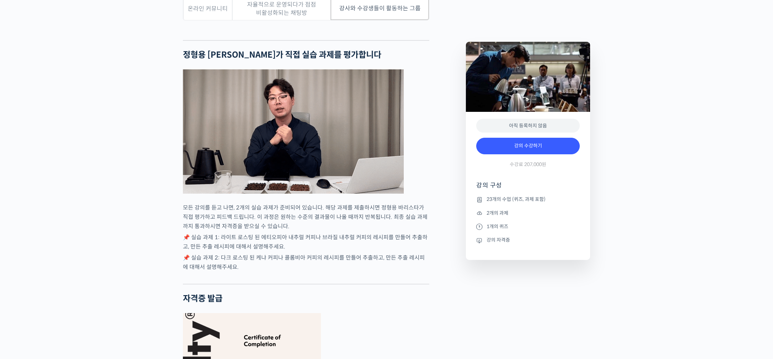
click at [270, 231] on p "모든 강의를 듣고 나면, 2개의 실습 과제가 준비되어 있습니다. 해당 과제를 제출하시면 정형용 바리스타가 직접 평가하고 피드백 드립니다. 이 …" at bounding box center [306, 217] width 247 height 28
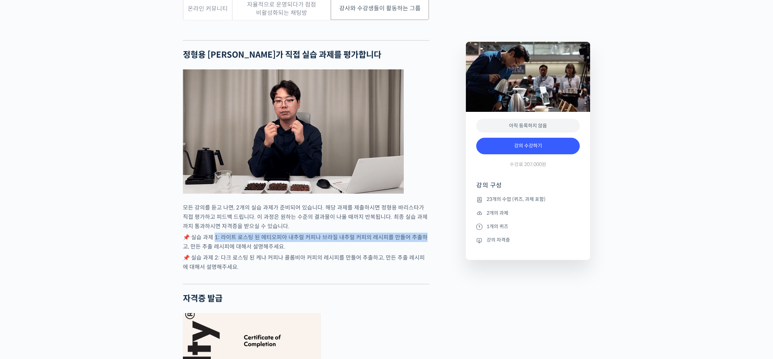
drag, startPoint x: 214, startPoint y: 243, endPoint x: 421, endPoint y: 243, distance: 207.5
click at [421, 243] on p "📌 실습 과제 1: 라이트 로스팅 된 에티오피아 내추럴 커피나 브라질 내추럴 커피의 레시피를 만들어 추출하고, 만든 추출 레시피에 대해서 설명…" at bounding box center [306, 242] width 247 height 19
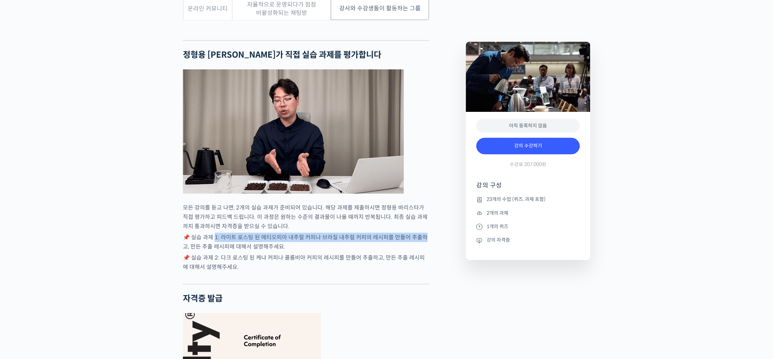
click at [421, 243] on p "📌 실습 과제 1: 라이트 로스팅 된 에티오피아 내추럴 커피나 브라질 내추럴 커피의 레시피를 만들어 추출하고, 만든 추출 레시피에 대해서 설명…" at bounding box center [306, 242] width 247 height 19
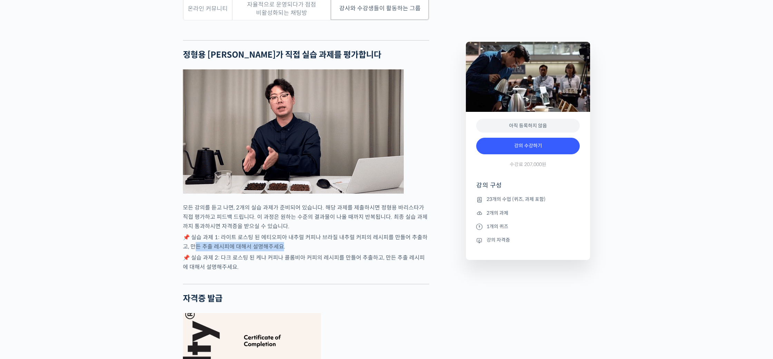
drag, startPoint x: 190, startPoint y: 250, endPoint x: 273, endPoint y: 251, distance: 83.2
click at [273, 251] on p "📌 실습 과제 1: 라이트 로스팅 된 에티오피아 내추럴 커피나 브라질 내추럴 커피의 레시피를 만들어 추출하고, 만든 추출 레시피에 대해서 설명…" at bounding box center [306, 242] width 247 height 19
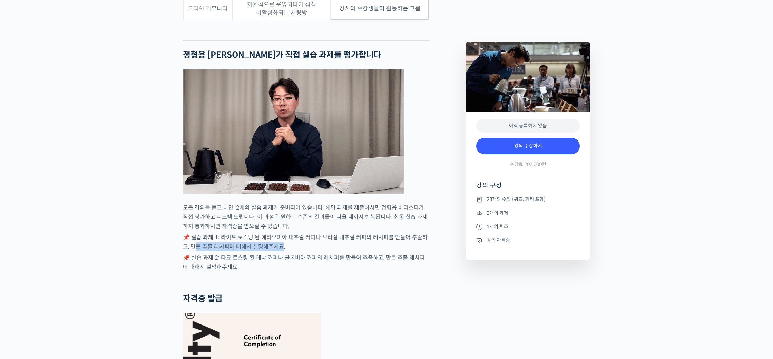
click at [273, 251] on p "📌 실습 과제 1: 라이트 로스팅 된 에티오피아 내추럴 커피나 브라질 내추럴 커피의 레시피를 만들어 추출하고, 만든 추출 레시피에 대해서 설명…" at bounding box center [306, 242] width 247 height 19
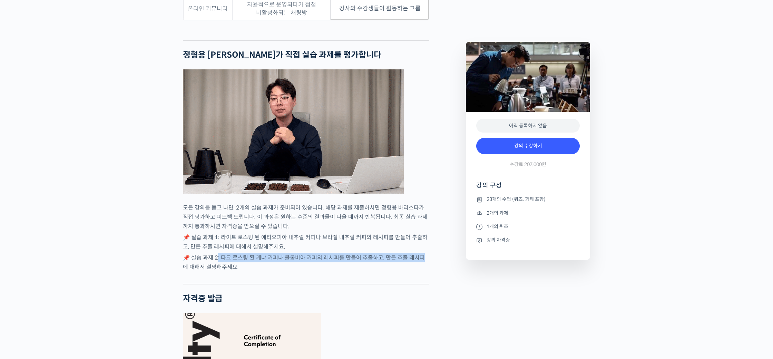
drag, startPoint x: 216, startPoint y: 263, endPoint x: 417, endPoint y: 264, distance: 200.6
click at [417, 264] on p "📌 실습 과제 2: 다크 로스팅 된 케냐 커피나 콜롬비아 커피의 레시피를 만들어 추출하고, 만든 추출 레시피에 대해서 설명해주세요." at bounding box center [306, 262] width 247 height 19
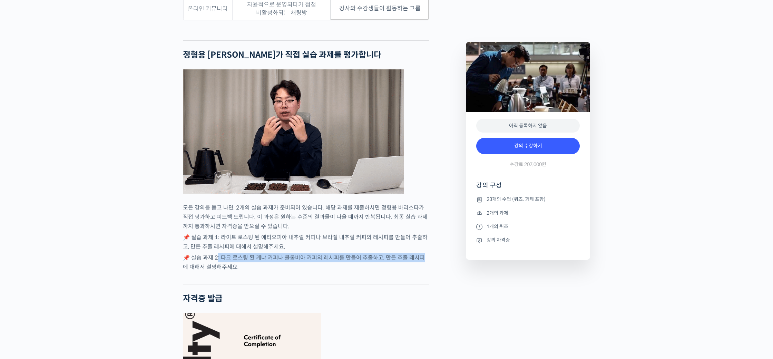
click at [417, 264] on p "📌 실습 과제 2: 다크 로스팅 된 케냐 커피나 콜롬비아 커피의 레시피를 만들어 추출하고, 만든 추출 레시피에 대해서 설명해주세요." at bounding box center [306, 262] width 247 height 19
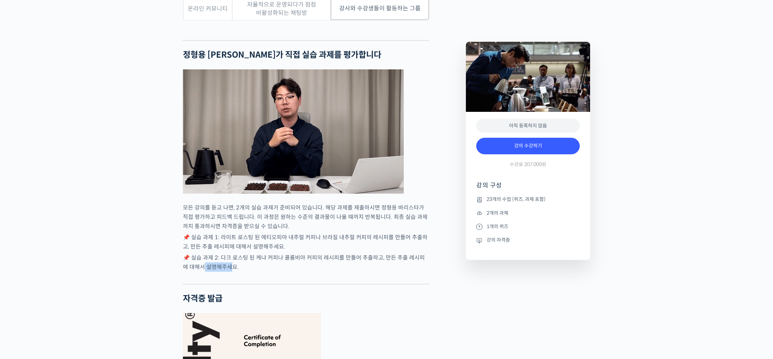
drag, startPoint x: 193, startPoint y: 274, endPoint x: 220, endPoint y: 274, distance: 26.6
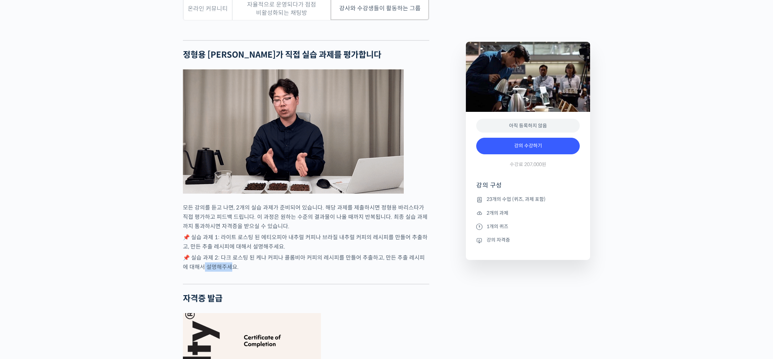
click at [220, 272] on p "📌 실습 과제 2: 다크 로스팅 된 케냐 커피나 콜롬비아 커피의 레시피를 만들어 추출하고, 만든 추출 레시피에 대해서 설명해주세요." at bounding box center [306, 262] width 247 height 19
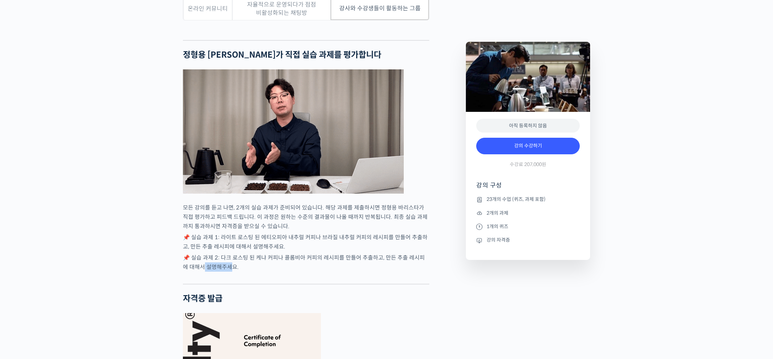
click at [220, 272] on p "📌 실습 과제 2: 다크 로스팅 된 케냐 커피나 콜롬비아 커피의 레시피를 만들어 추출하고, 만든 추출 레시피에 대해서 설명해주세요." at bounding box center [306, 262] width 247 height 19
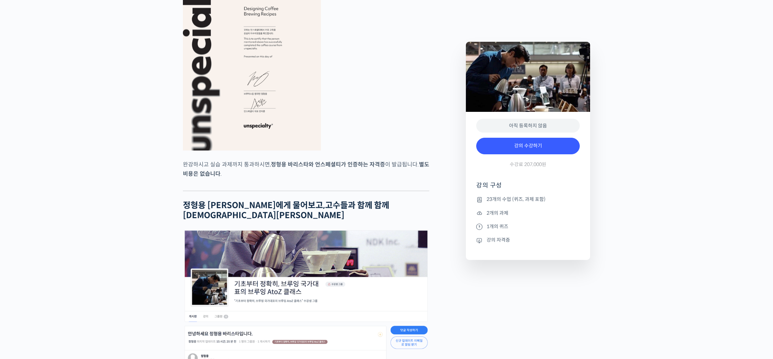
scroll to position [2705, 0]
drag, startPoint x: 272, startPoint y: 171, endPoint x: 380, endPoint y: 171, distance: 108.1
click at [380, 168] on strong "정형용 바리스타와 언스페셜티가 인증하는 자격증" at bounding box center [328, 164] width 114 height 7
click at [288, 178] on p "완강하시고 실습 과제까지 통과하시면, 정형용 바리스타와 언스페셜티가 인증하는 자격증 이 발급됩니다. 별도 비용은 없습니다 ." at bounding box center [306, 169] width 247 height 19
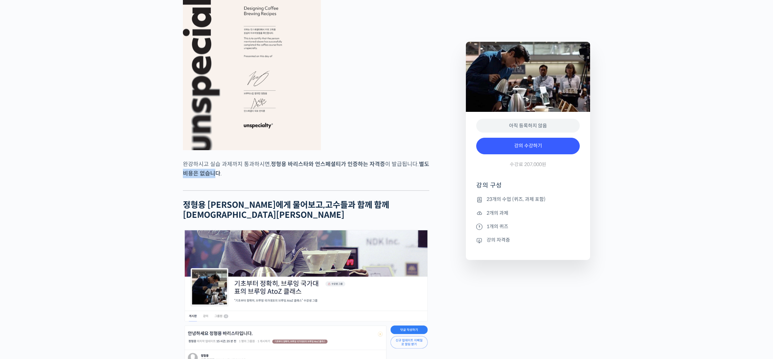
drag, startPoint x: 180, startPoint y: 181, endPoint x: 234, endPoint y: 182, distance: 54.6
click at [240, 178] on p "완강하시고 실습 과제까지 통과하시면, 정형용 바리스타와 언스페셜티가 인증하는 자격증 이 발급됩니다. 별도 비용은 없습니다 ." at bounding box center [306, 169] width 247 height 19
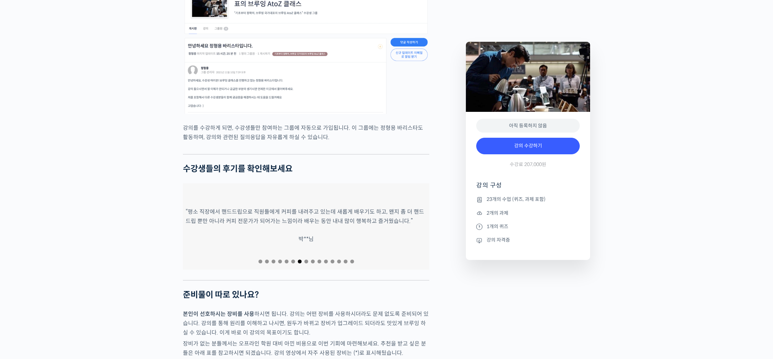
scroll to position [2993, 0]
click at [203, 234] on div "“강의 내용 부족함 없이 너무 만족하였습니다. 아직 부족한 것을 찾지 못하였습니다.” 최**님" at bounding box center [217, 226] width 247 height 86
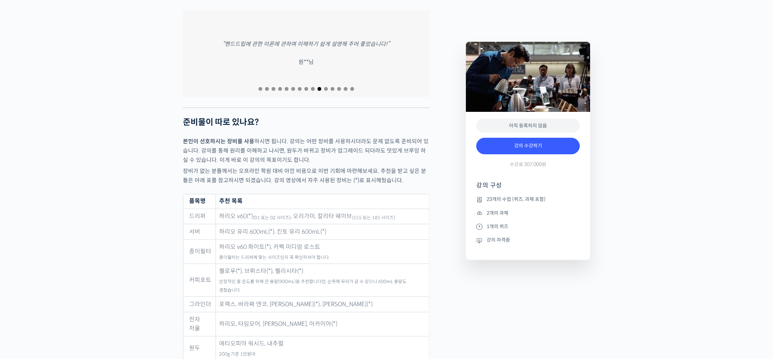
scroll to position [3176, 0]
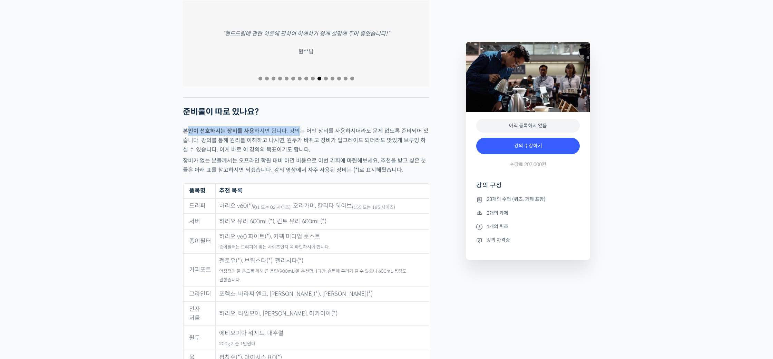
drag, startPoint x: 189, startPoint y: 131, endPoint x: 298, endPoint y: 129, distance: 108.8
click at [298, 129] on p "본인이 선호하시는 장비를 사용 하시면 됩니다. 강의는 어떤 장비를 사용하시더라도 문제 없도록 준비되어 있습니다. 강의를 통해 원리를 이해하고 …" at bounding box center [306, 140] width 247 height 28
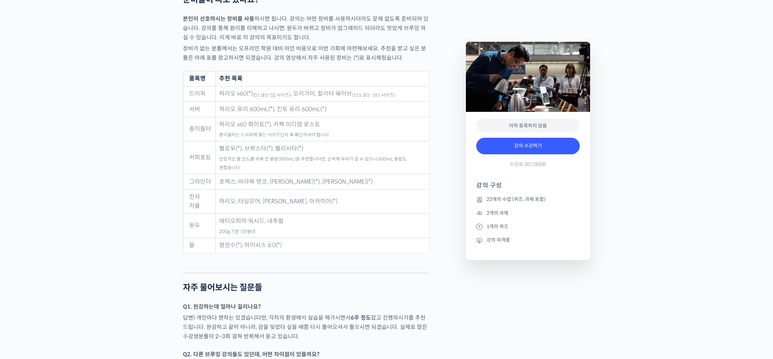
scroll to position [3236, 0]
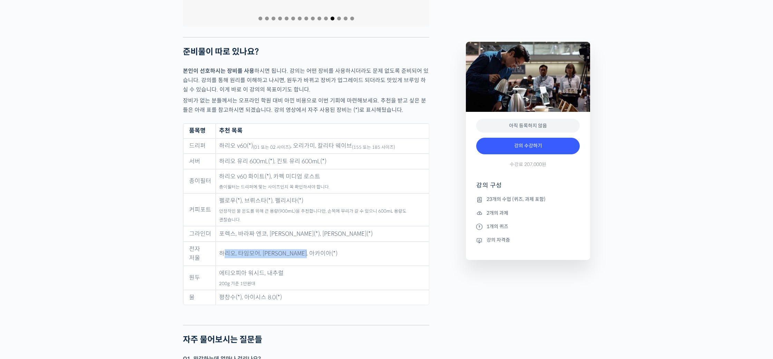
drag, startPoint x: 222, startPoint y: 238, endPoint x: 305, endPoint y: 243, distance: 82.3
click at [305, 243] on td "하리오, 타임모어, 펠리시타, 아카이아(*)" at bounding box center [322, 254] width 213 height 24
drag, startPoint x: 223, startPoint y: 252, endPoint x: 286, endPoint y: 254, distance: 63.2
click at [286, 266] on td "에티오피아 워시드, 내추럴 200g 기준 1만원대" at bounding box center [322, 278] width 213 height 24
click at [253, 281] on sub "200g 기준 1만원대" at bounding box center [237, 284] width 36 height 6
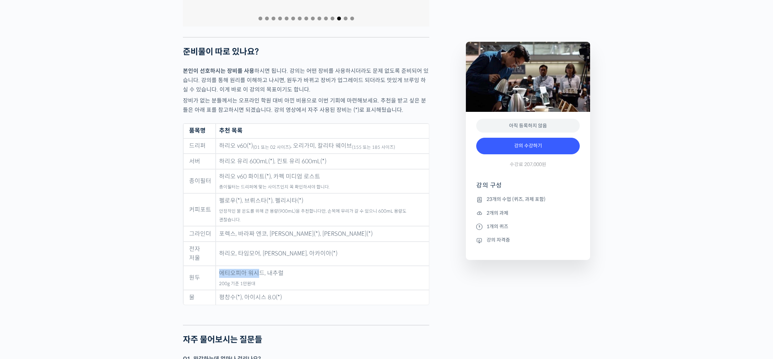
drag, startPoint x: 216, startPoint y: 251, endPoint x: 257, endPoint y: 250, distance: 40.8
click at [257, 266] on td "에티오피아 워시드, 내추럴 200g 기준 1만원대" at bounding box center [322, 278] width 213 height 24
drag, startPoint x: 264, startPoint y: 251, endPoint x: 284, endPoint y: 251, distance: 20.4
click at [284, 266] on td "에티오피아 워시드, 내추럴 200g 기준 1만원대" at bounding box center [322, 278] width 213 height 24
click at [246, 266] on td "에티오피아 워시드, 내추럴 200g 기준 1만원대" at bounding box center [322, 278] width 213 height 24
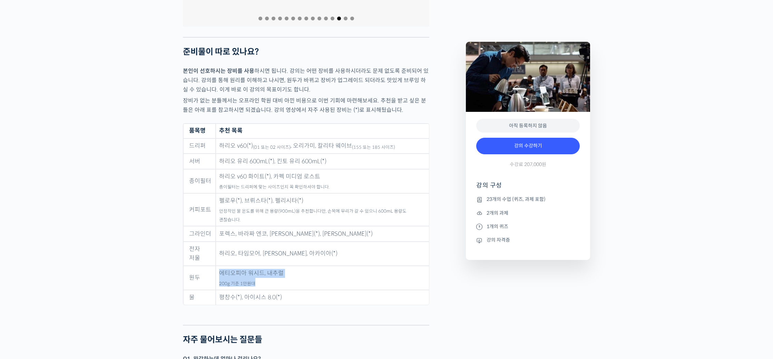
drag, startPoint x: 215, startPoint y: 263, endPoint x: 274, endPoint y: 262, distance: 59.4
click at [274, 266] on tr "원두 에티오피아 워시드, 내추럴 200g 기준 1만원대" at bounding box center [306, 278] width 246 height 24
click at [274, 266] on td "에티오피아 워시드, 내추럴 200g 기준 1만원대" at bounding box center [322, 278] width 213 height 24
drag, startPoint x: 303, startPoint y: 161, endPoint x: 335, endPoint y: 159, distance: 32.2
click at [335, 159] on td "하리오 유리 600mL(*), 킨토 유리 600mL(*)" at bounding box center [322, 162] width 213 height 16
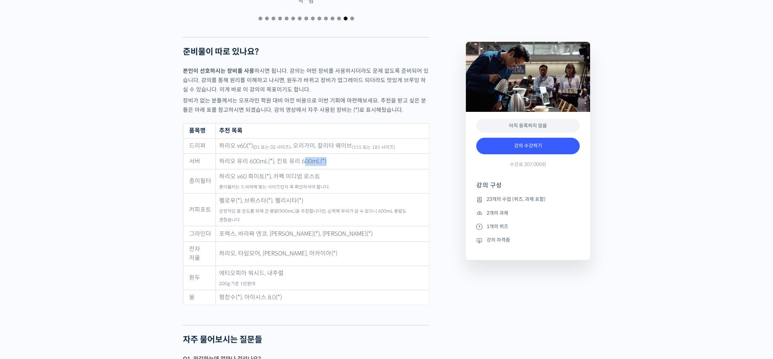
click at [335, 159] on td "하리오 유리 600mL(*), 킨토 유리 600mL(*)" at bounding box center [322, 162] width 213 height 16
drag, startPoint x: 293, startPoint y: 142, endPoint x: 311, endPoint y: 144, distance: 17.8
click at [311, 144] on td "하리오 v60(*) (01 또는 02 사이즈) , 오리가미, 칼리타 웨이브 (155 또는 185 사이즈)" at bounding box center [322, 146] width 213 height 16
drag, startPoint x: 315, startPoint y: 141, endPoint x: 344, endPoint y: 140, distance: 29.4
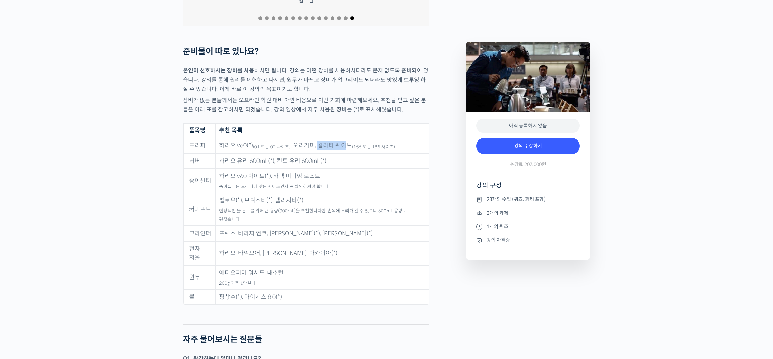
click at [344, 140] on td "하리오 v60(*) (01 또는 02 사이즈) , 오리가미, 칼리타 웨이브 (155 또는 185 사이즈)" at bounding box center [322, 146] width 213 height 16
drag, startPoint x: 287, startPoint y: 145, endPoint x: 324, endPoint y: 144, distance: 36.3
click at [321, 144] on td "하리오 v60(*) (01 또는 02 사이즈) , 오리가미, 칼리타 웨이브 (155 또는 185 사이즈)" at bounding box center [322, 146] width 213 height 16
drag, startPoint x: 324, startPoint y: 144, endPoint x: 325, endPoint y: 147, distance: 3.7
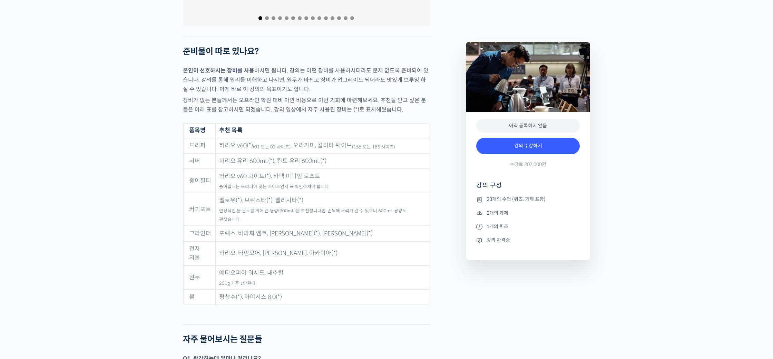
click at [324, 144] on td "하리오 v60(*) (01 또는 02 사이즈) , 오리가미, 칼리타 웨이브 (155 또는 185 사이즈)" at bounding box center [322, 146] width 213 height 16
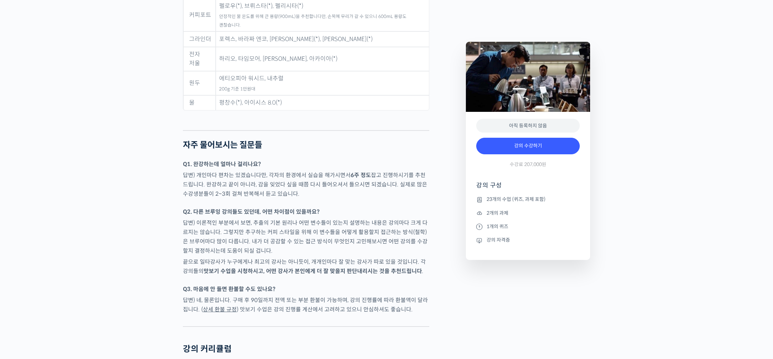
scroll to position [3462, 0]
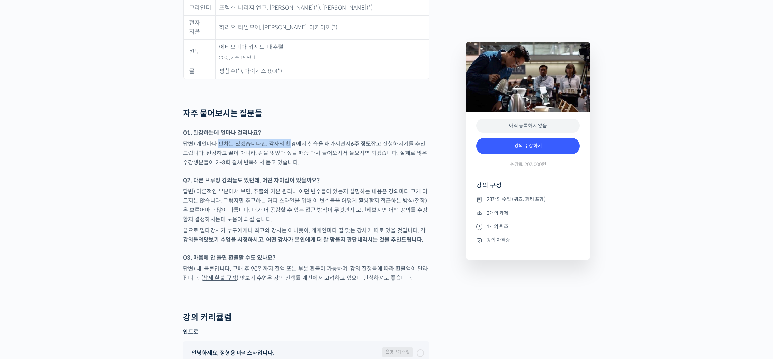
drag, startPoint x: 218, startPoint y: 122, endPoint x: 346, endPoint y: 118, distance: 128.5
click at [290, 139] on p "답변) 개인마다 편차는 있겠습니다만, 각자의 환경에서 실습을 해가시면서 6주 정도 잡고 진행하시기를 추천드립니다. 완강하고 끝이 아니라, 감을…" at bounding box center [306, 153] width 247 height 28
drag, startPoint x: 346, startPoint y: 118, endPoint x: 391, endPoint y: 119, distance: 44.9
click at [391, 139] on p "답변) 개인마다 편차는 있겠습니다만, 각자의 환경에서 실습을 해가시면서 6주 정도 잡고 진행하시기를 추천드립니다. 완강하고 끝이 아니라, 감을…" at bounding box center [306, 153] width 247 height 28
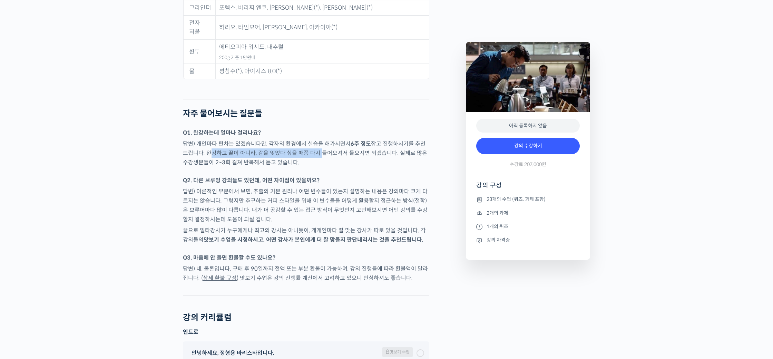
drag, startPoint x: 201, startPoint y: 131, endPoint x: 312, endPoint y: 131, distance: 111.2
click at [312, 139] on p "답변) 개인마다 편차는 있겠습니다만, 각자의 환경에서 실습을 해가시면서 6주 정도 잡고 진행하시기를 추천드립니다. 완강하고 끝이 아니라, 감을…" at bounding box center [306, 153] width 247 height 28
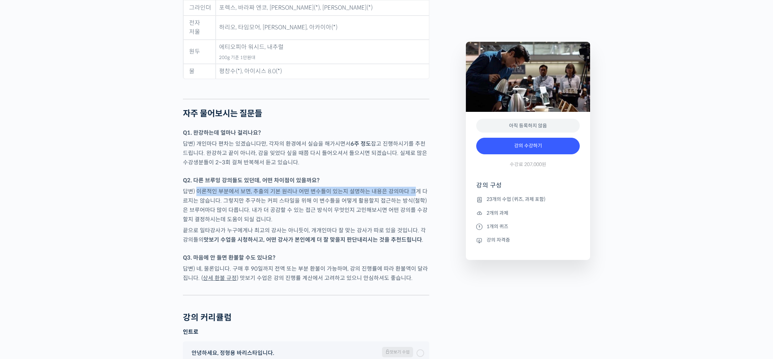
drag, startPoint x: 198, startPoint y: 170, endPoint x: 375, endPoint y: 174, distance: 176.5
click at [409, 187] on p "답변) 이론적인 부분에서 보면, 추출의 기본 원리나 어떤 변수들이 있는지 설명하는 내용은 강의마다 크게 다르지는 않습니다. 그렇지만 추구하는 …" at bounding box center [306, 205] width 247 height 37
click at [236, 187] on p "답변) 이론적인 부분에서 보면, 추출의 기본 원리나 어떤 변수들이 있는지 설명하는 내용은 강의마다 크게 다르지는 않습니다. 그렇지만 추구하는 …" at bounding box center [306, 205] width 247 height 37
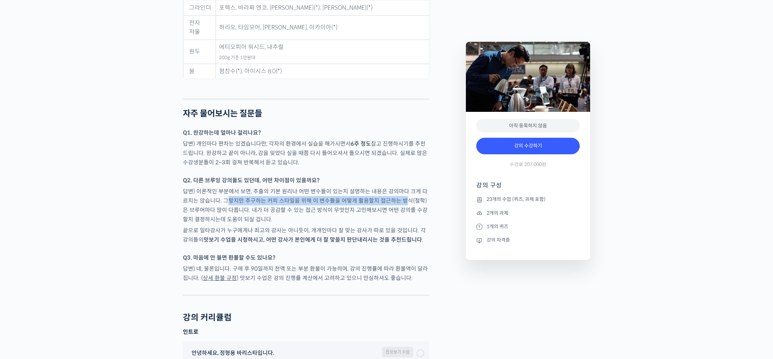
drag, startPoint x: 223, startPoint y: 180, endPoint x: 351, endPoint y: 187, distance: 128.0
click at [397, 187] on p "답변) 이론적인 부분에서 보면, 추출의 기본 원리나 어떤 변수들이 있는지 설명하는 내용은 강의마다 크게 다르지는 않습니다. 그렇지만 추구하는 …" at bounding box center [306, 205] width 247 height 37
click at [247, 195] on p "답변) 이론적인 부분에서 보면, 추출의 기본 원리나 어떤 변수들이 있는지 설명하는 내용은 강의마다 크게 다르지는 않습니다. 그렇지만 추구하는 …" at bounding box center [306, 205] width 247 height 37
drag, startPoint x: 221, startPoint y: 190, endPoint x: 234, endPoint y: 190, distance: 12.8
click at [224, 190] on p "답변) 이론적인 부분에서 보면, 추출의 기본 원리나 어떤 변수들이 있는지 설명하는 내용은 강의마다 크게 다르지는 않습니다. 그렇지만 추구하는 …" at bounding box center [306, 205] width 247 height 37
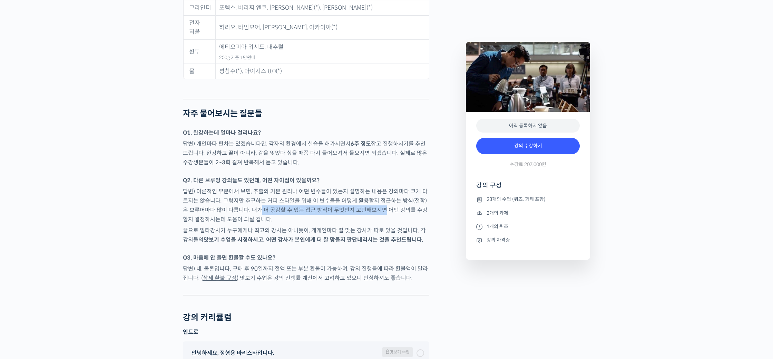
drag, startPoint x: 257, startPoint y: 189, endPoint x: 368, endPoint y: 186, distance: 111.9
click at [368, 187] on p "답변) 이론적인 부분에서 보면, 추출의 기본 원리나 어떤 변수들이 있는지 설명하는 내용은 강의마다 크게 다르지는 않습니다. 그렇지만 추구하는 …" at bounding box center [306, 205] width 247 height 37
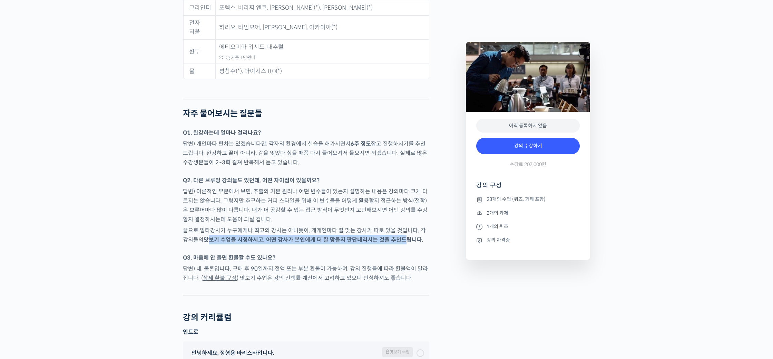
drag, startPoint x: 205, startPoint y: 218, endPoint x: 398, endPoint y: 218, distance: 192.7
click at [398, 236] on strong "맛보기 수업을 시청하시고, 어떤 강사가 본인에게 더 잘 맞을지 판단내리시는 것을 추천드립니다" at bounding box center [313, 239] width 219 height 7
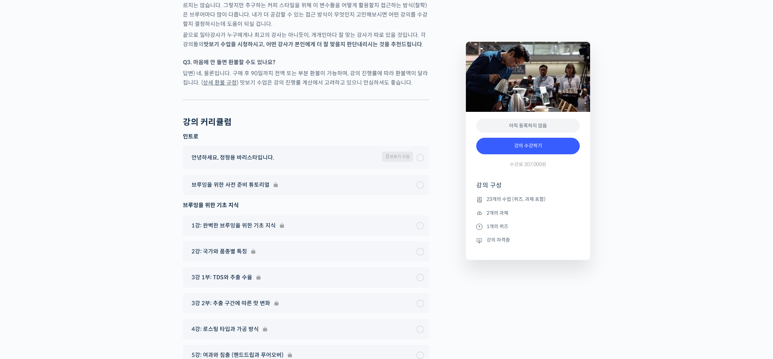
scroll to position [3678, 0]
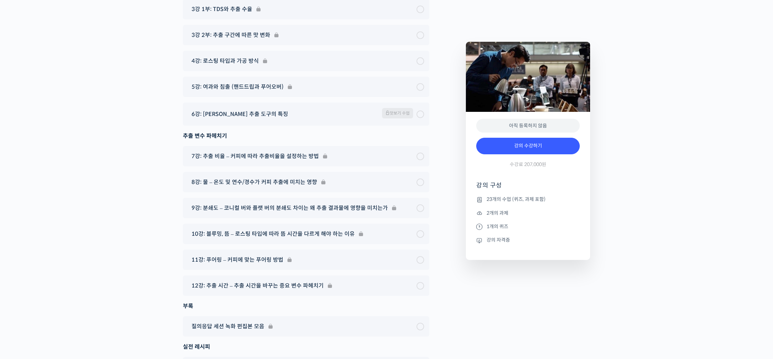
scroll to position [3995, 0]
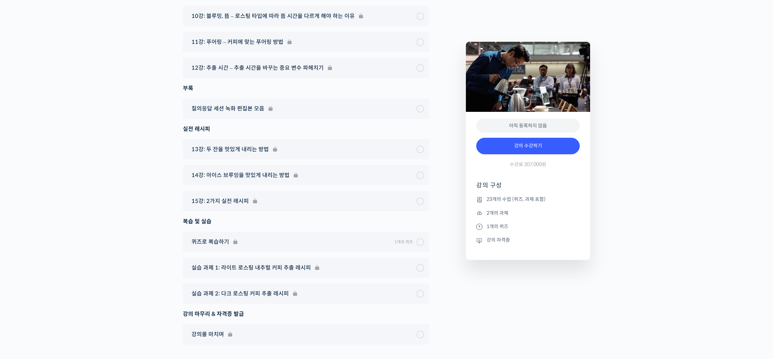
scroll to position [4204, 0]
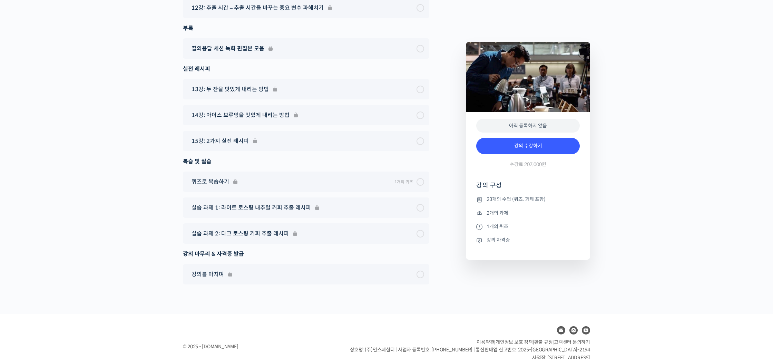
click at [534, 141] on link "강의 수강하기" at bounding box center [528, 146] width 104 height 17
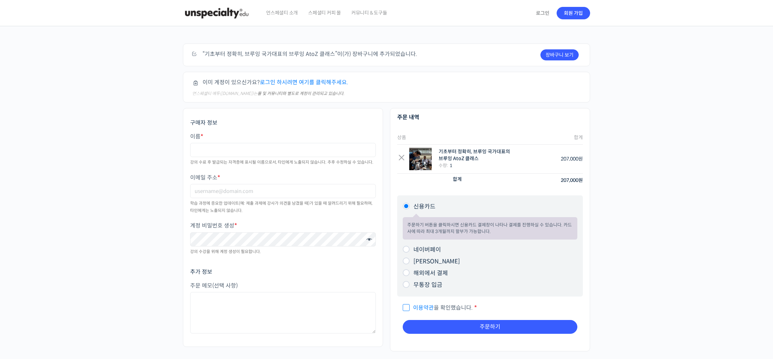
click at [119, 172] on div "주문하기 장바구니 보기 “기초부터 정확히, 브루잉 국가대표의 브루잉 AtoZ 클래스”이(가) 장바구니에 추가되었습니다. 이미 계정이 있으신가요…" at bounding box center [386, 203] width 773 height 355
click at [218, 152] on input "이름 *" at bounding box center [283, 150] width 186 height 14
click at [541, 13] on link "로그인" at bounding box center [543, 13] width 22 height 16
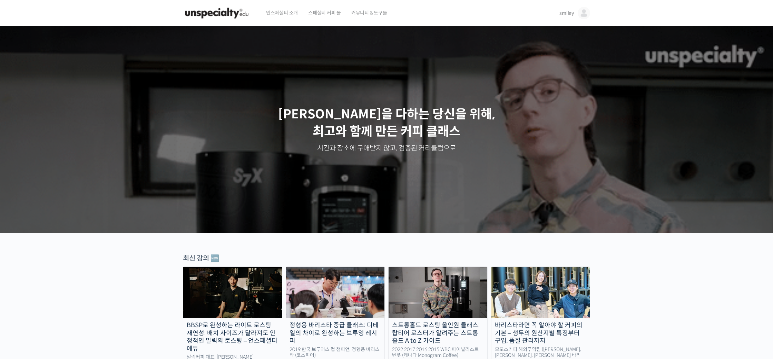
click at [317, 11] on span "스페셜티 커피 몰" at bounding box center [324, 13] width 33 height 26
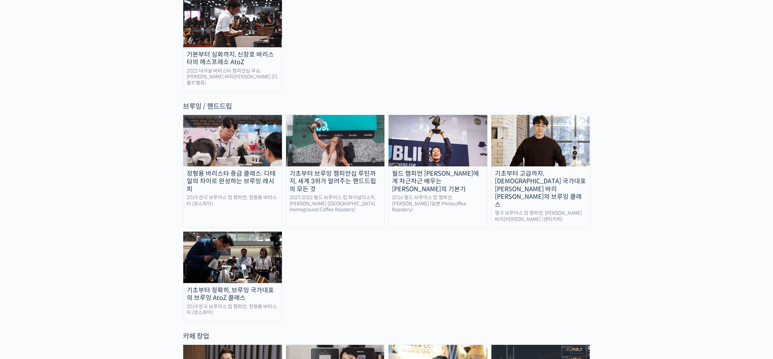
scroll to position [1100, 0]
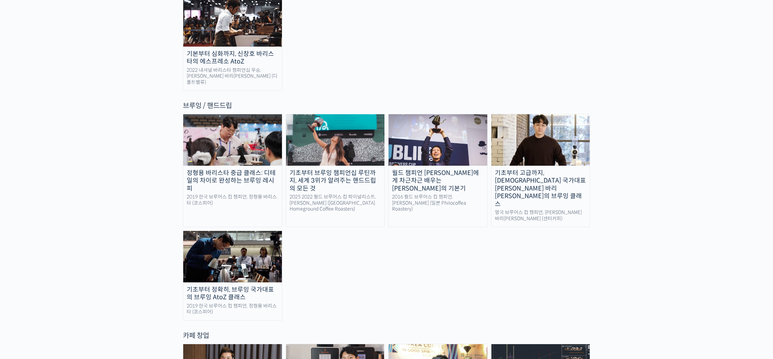
click at [245, 231] on img at bounding box center [232, 256] width 99 height 51
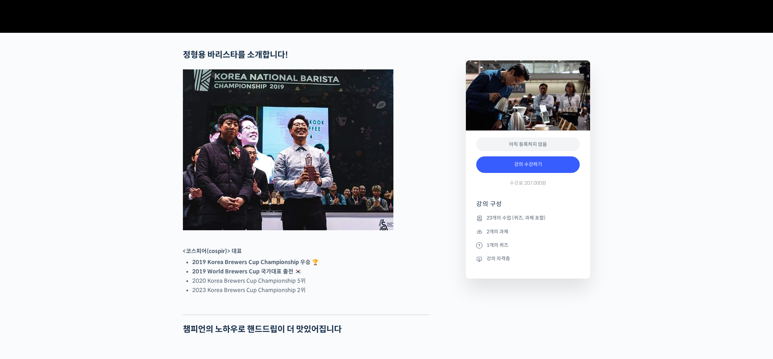
scroll to position [259, 0]
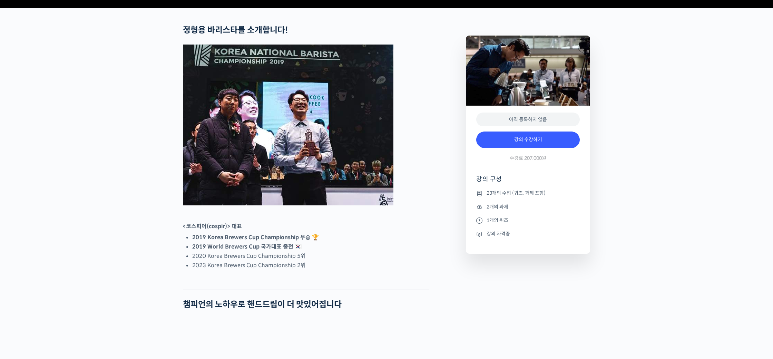
click at [547, 148] on link "강의 수강하기" at bounding box center [528, 140] width 104 height 17
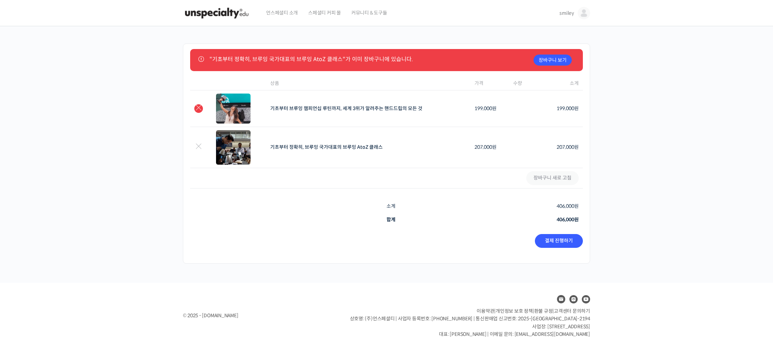
click at [201, 109] on link "×" at bounding box center [198, 108] width 9 height 9
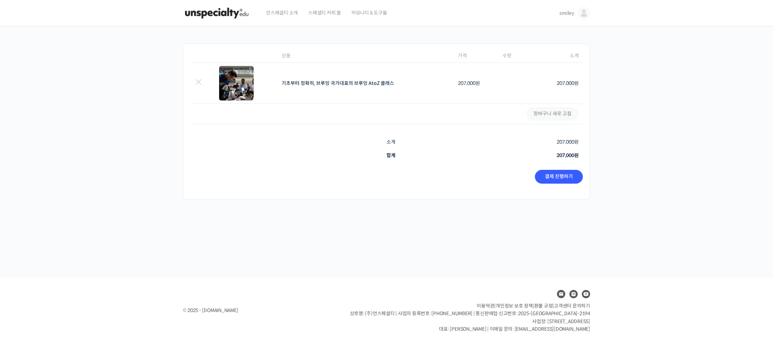
click at [548, 220] on div "장바구니 항목 제거 썸네일 이미지 상품 가격 수량 소계 × 기초부터 정확히, 브루잉 국가대표의 브루잉 AtoZ 클래스 207,000 원 기초부…" at bounding box center [386, 151] width 773 height 251
click at [549, 177] on link "결제 진행하기" at bounding box center [559, 177] width 48 height 14
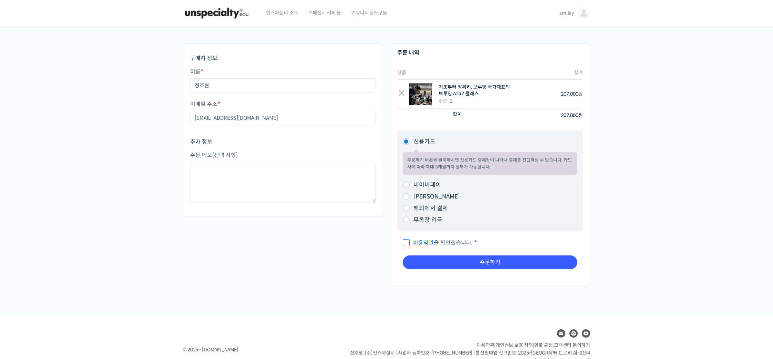
click at [291, 245] on div "구매자 정보 이름 * 정조현 이메일 주소 * [EMAIL_ADDRESS][DOMAIN_NAME] 추가 정보 주문 메모 (선택 사항) 주문 내역…" at bounding box center [387, 169] width 414 height 250
click at [283, 243] on div "구매자 정보 이름 * 정조현 이메일 주소 * [EMAIL_ADDRESS][DOMAIN_NAME] 추가 정보 주문 메모 (선택 사항) 주문 내역…" at bounding box center [387, 169] width 414 height 250
click at [405, 242] on span "이용약관 을 확인했습니다." at bounding box center [438, 242] width 70 height 7
click at [405, 242] on input "이용약관 을 확인했습니다. *" at bounding box center [405, 240] width 4 height 4
checkbox input "true"
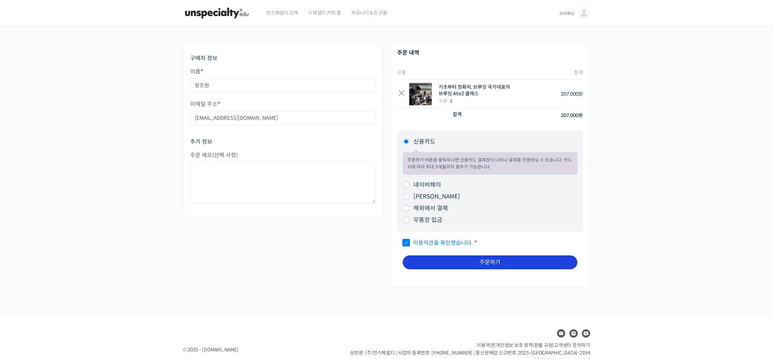
click at [479, 264] on button "주문하기" at bounding box center [490, 262] width 175 height 14
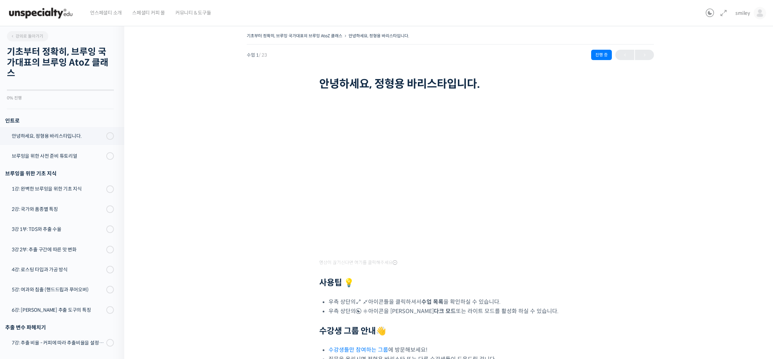
scroll to position [88, 0]
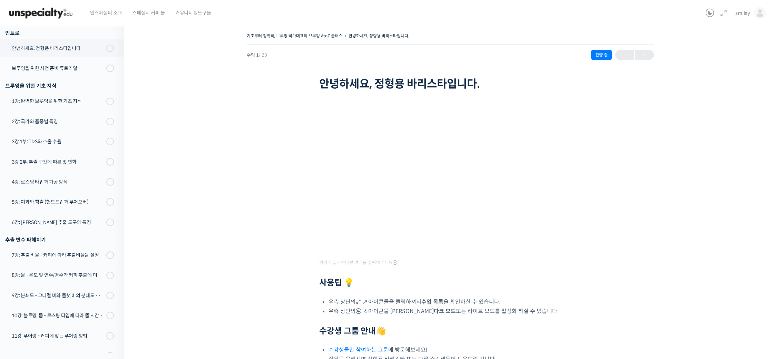
click at [659, 168] on div "기초부터 정확히, 브루잉 국가대표의 브루잉 AtoZ 클래스 안녕하세요, 정형용 바리스타입니다. 진행 중 수업 1 / 23 진행 중 안녕하세요,…" at bounding box center [451, 230] width 584 height 399
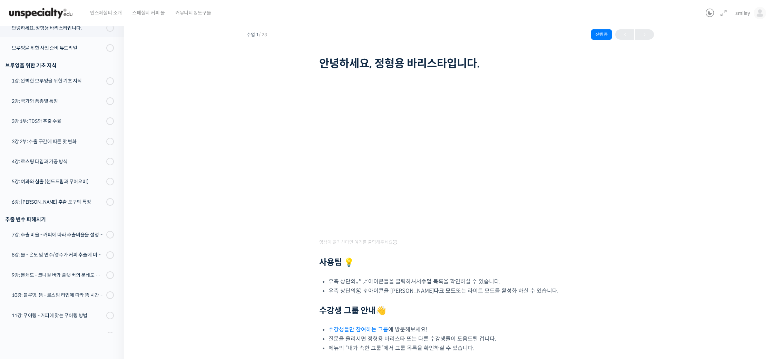
scroll to position [0, 0]
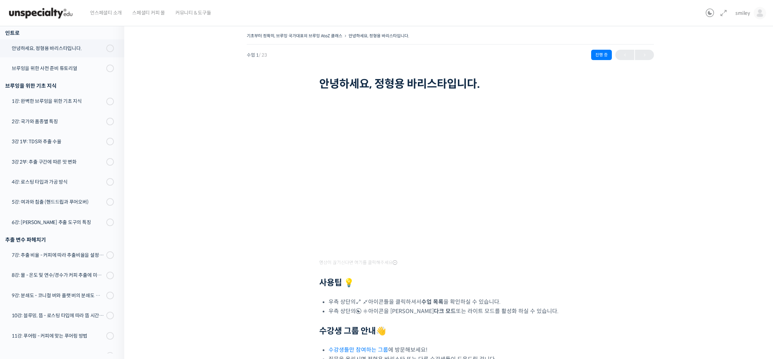
click at [212, 112] on div "기초부터 정확히, 브루잉 국가대표의 브루잉 AtoZ 클래스 안녕하세요, 정형용 바리스타입니다. 진행 중 수업 1 / 23 진행 중 안녕하세요,…" at bounding box center [451, 230] width 584 height 399
click at [744, 165] on div "기초부터 정확히, 브루잉 국가대표의 브루잉 AtoZ 클래스 안녕하세요, 정형용 바리스타입니다. 진행 중 수업 1 / 23 진행 중 안녕하세요,…" at bounding box center [450, 233] width 653 height 424
click at [646, 190] on div "기초부터 정확히, 브루잉 국가대표의 브루잉 AtoZ 클래스 안녕하세요, 정형용 바리스타입니다. 진행 중 수업 1 / 23 진행 중 안녕하세요,…" at bounding box center [451, 230] width 584 height 399
click at [601, 296] on div "기초부터 정확히, 브루잉 국가대표의 브루잉 AtoZ 클래스 안녕하세요, 정형용 바리스타입니다. 진행 중 수업 1 / 23 진행 중 안녕하세요,…" at bounding box center [451, 230] width 584 height 399
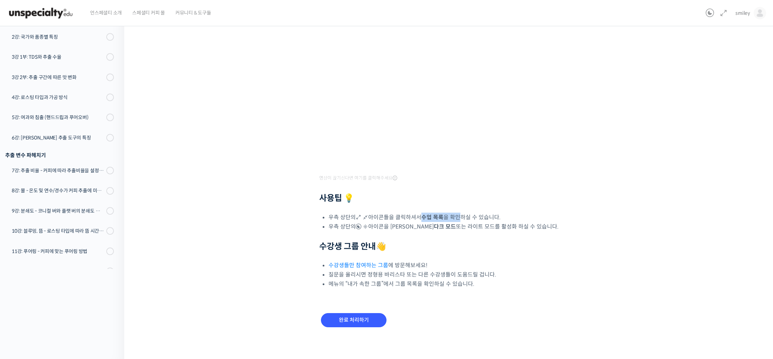
drag, startPoint x: 415, startPoint y: 213, endPoint x: 462, endPoint y: 213, distance: 47.6
click at [462, 213] on li "우측 상단의 아이콘들을 클릭하셔서 수업 목록 을 확인하실 수 있습니다." at bounding box center [455, 217] width 253 height 9
click at [725, 17] on link at bounding box center [722, 13] width 11 height 8
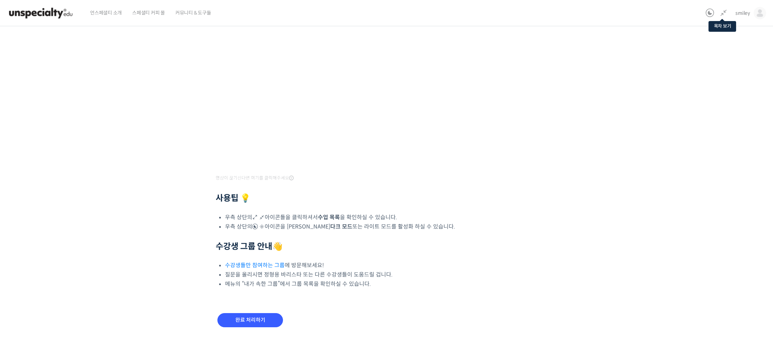
click at [724, 14] on icon at bounding box center [724, 13] width 8 height 8
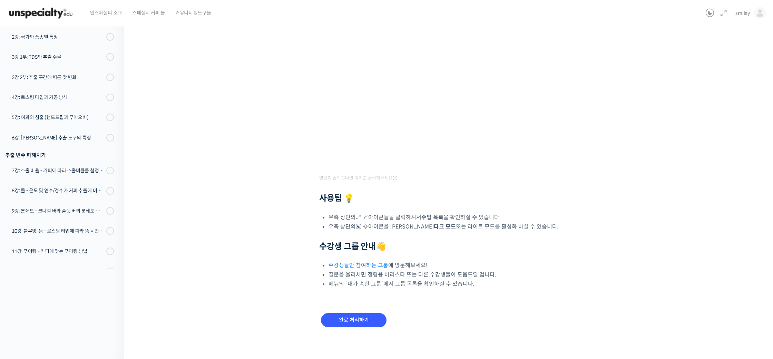
click at [434, 225] on b "다크 모드" at bounding box center [445, 226] width 22 height 7
drag, startPoint x: 426, startPoint y: 226, endPoint x: 480, endPoint y: 228, distance: 54.2
click at [478, 228] on li "우측 상단의 아이콘을 클릭하셔서 다크 모드 또는 라이트 모드를 활성화 하실 수 있습니다." at bounding box center [455, 226] width 253 height 9
drag, startPoint x: 480, startPoint y: 228, endPoint x: 459, endPoint y: 241, distance: 25.4
click at [481, 228] on li "우측 상단의 아이콘을 클릭하셔서 다크 모드 또는 라이트 모드를 활성화 하실 수 있습니다." at bounding box center [455, 226] width 253 height 9
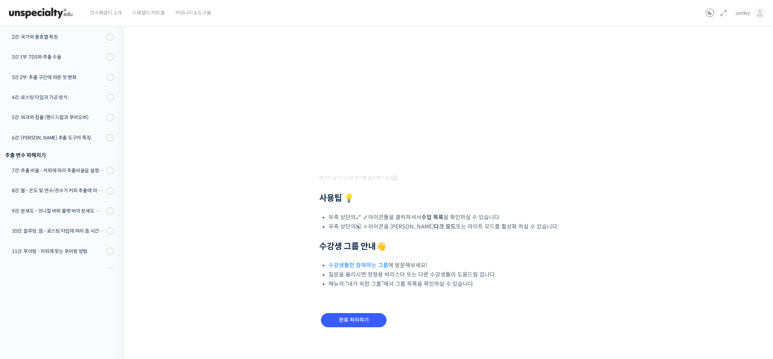
click at [375, 262] on link "수강생들만 참여하는 그룹" at bounding box center [359, 265] width 60 height 7
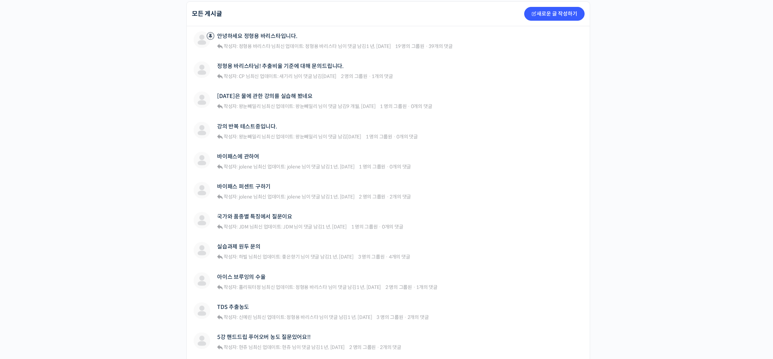
scroll to position [118, 0]
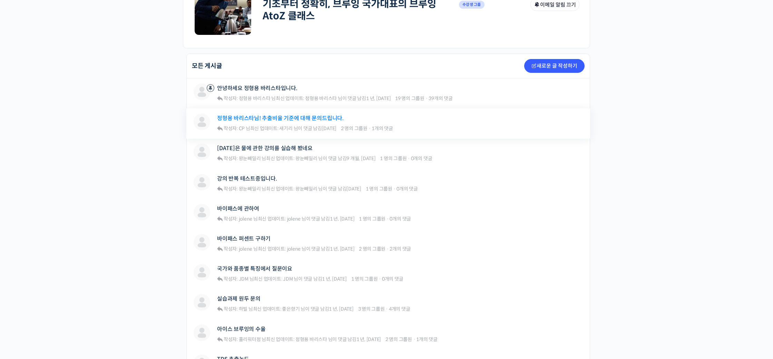
click at [330, 116] on link "정형용 바리스타님! 추출비율 기준에 대해 문의드립니다." at bounding box center [280, 118] width 127 height 7
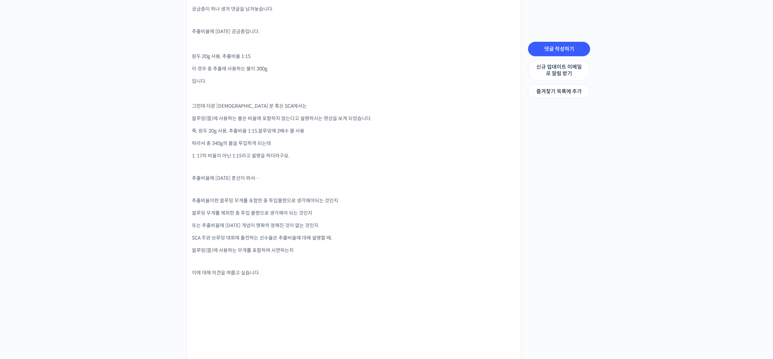
scroll to position [523, 0]
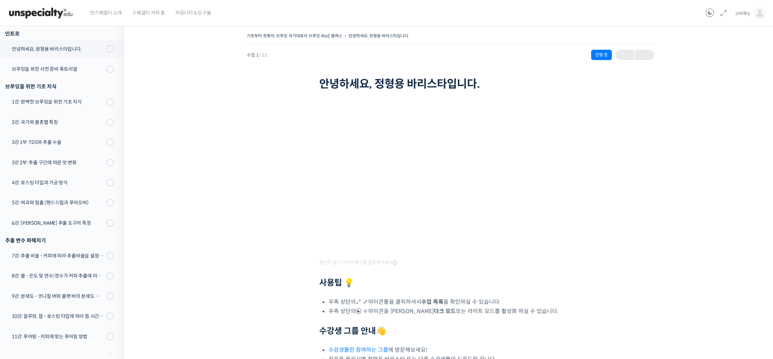
scroll to position [88, 0]
click at [610, 248] on div "기초부터 정확히, 브루잉 국가대표의 브루잉 AtoZ 클래스 안녕하세요, 정형용 바리스타입니다. 진행 중 수업 1 / 23 진행 중 안녕하세요,…" at bounding box center [451, 230] width 584 height 399
click at [622, 254] on div "기초부터 정확히, 브루잉 국가대표의 브루잉 AtoZ 클래스 안녕하세요, 정형용 바리스타입니다. 진행 중 수업 1 / 23 진행 중 안녕하세요,…" at bounding box center [451, 230] width 584 height 399
click at [615, 240] on div "기초부터 정확히, 브루잉 국가대표의 브루잉 AtoZ 클래스 안녕하세요, 정형용 바리스타입니다. 진행 중 수업 1 / 23 진행 중 안녕하세요,…" at bounding box center [451, 230] width 584 height 399
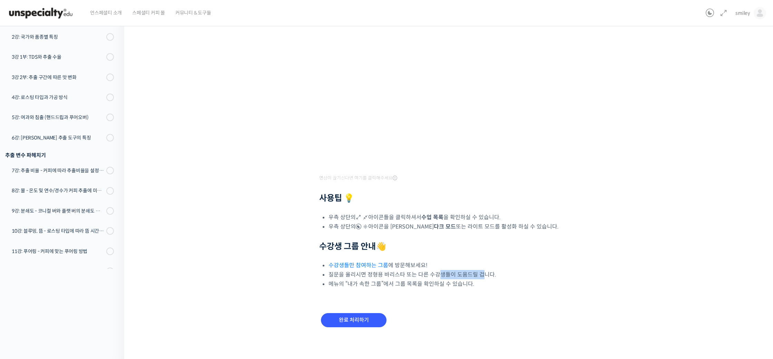
drag, startPoint x: 439, startPoint y: 273, endPoint x: 480, endPoint y: 275, distance: 40.4
click at [480, 275] on li "질문을 올리시면 정형용 바리스타 또는 다른 수강생들이 도움드릴 겁니다." at bounding box center [455, 274] width 253 height 9
drag, startPoint x: 480, startPoint y: 275, endPoint x: 469, endPoint y: 278, distance: 11.1
click at [480, 275] on li "질문을 올리시면 정형용 바리스타 또는 다른 수강생들이 도움드릴 겁니다." at bounding box center [455, 274] width 253 height 9
drag, startPoint x: 349, startPoint y: 282, endPoint x: 451, endPoint y: 285, distance: 102.2
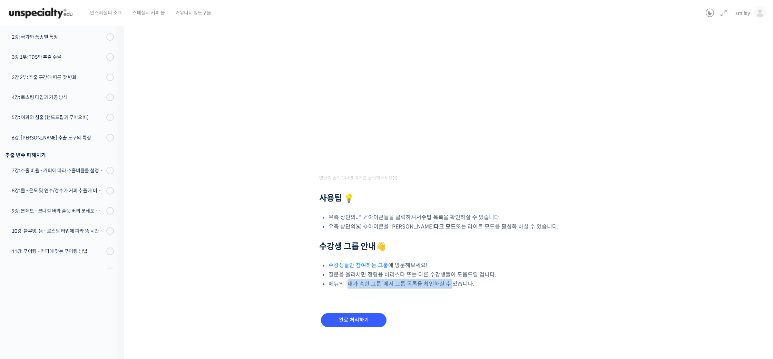
click at [451, 285] on li "메뉴의 “내가 속한 그룹”에서 그룹 목록을 확인하실 수 있습니다." at bounding box center [455, 283] width 253 height 9
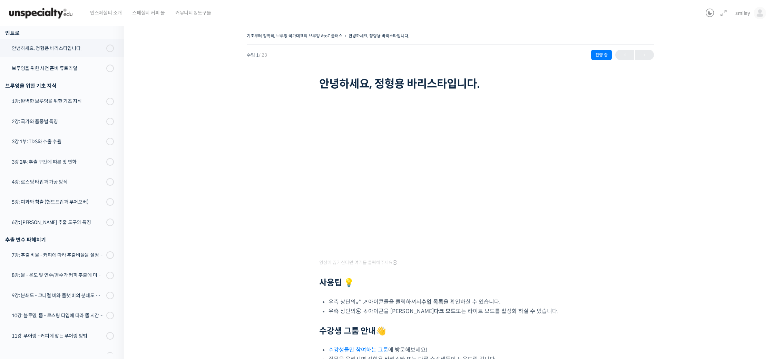
click at [215, 247] on div "기초부터 정확히, 브루잉 국가대표의 브루잉 AtoZ 클래스 안녕하세요, 정형용 바리스타입니다. 진행 중 수업 1 / 23 진행 중 안녕하세요,…" at bounding box center [451, 230] width 584 height 399
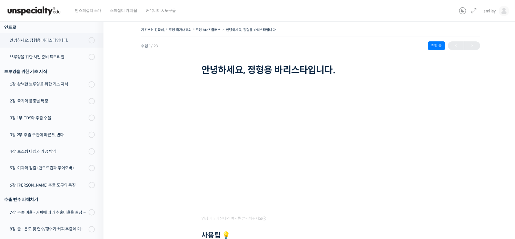
scroll to position [88, 0]
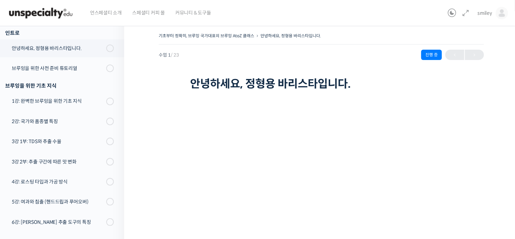
click at [488, 100] on div "기초부터 정확히, 브루잉 국가대표의 브루잉 AtoZ 클래스 안녕하세요, 정형용 바리스타입니다. 진행 중 수업 1 / 23 진행 중 안녕하세요,…" at bounding box center [321, 233] width 395 height 424
click at [465, 13] on icon at bounding box center [466, 13] width 8 height 8
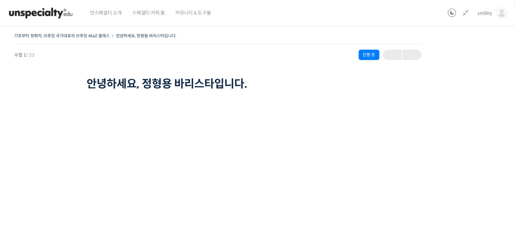
click at [437, 152] on div "기초부터 정확히, 브루잉 국가대표의 브루잉 AtoZ 클래스 안녕하세요, 정형용 바리스타입니다. 진행 중 수업 1 / 23 진행 중 안녕하세요,…" at bounding box center [218, 230] width 533 height 399
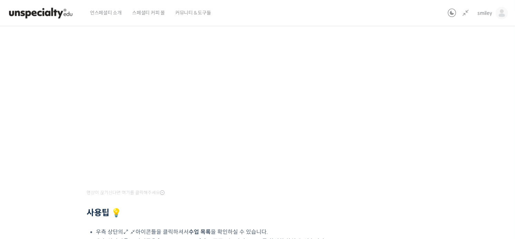
scroll to position [60, 0]
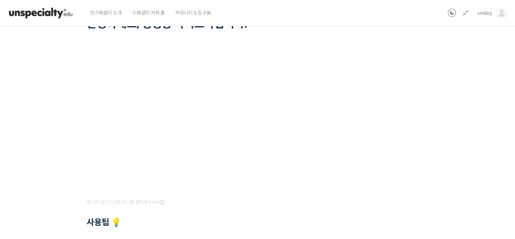
click at [410, 172] on div "기초부터 정확히, 브루잉 국가대표의 브루잉 AtoZ 클래스 안녕하세요, 정형용 바리스타입니다. 진행 중 수업 1 / 23 진행 중 안녕하세요,…" at bounding box center [218, 170] width 533 height 399
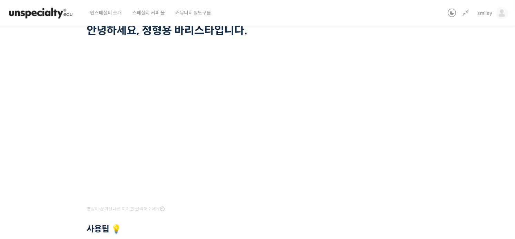
scroll to position [68, 0]
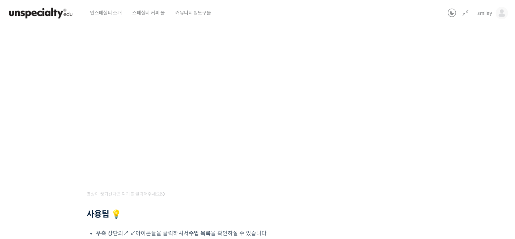
click at [409, 173] on div "기초부터 정확히, 브루잉 국가대표의 브루잉 AtoZ 클래스 안녕하세요, 정형용 바리스타입니다. 진행 중 수업 1 / 23 진행 중 안녕하세요,…" at bounding box center [218, 162] width 533 height 399
click at [473, 103] on div "기초부터 정확히, 브루잉 국가대표의 브루잉 AtoZ 클래스 안녕하세요, 정형용 바리스타입니다. 진행 중 수업 1 / 23 진행 중 안녕하세요,…" at bounding box center [218, 162] width 533 height 399
click at [462, 97] on div "기초부터 정확히, 브루잉 국가대표의 브루잉 AtoZ 클래스 안녕하세요, 정형용 바리스타입니다. 진행 중 수업 1 / 23 진행 중 안녕하세요,…" at bounding box center [218, 162] width 533 height 399
click at [400, 152] on div "기초부터 정확히, 브루잉 국가대표의 브루잉 AtoZ 클래스 안녕하세요, 정형용 바리스타입니다. 진행 중 수업 1 / 23 진행 중 안녕하세요,…" at bounding box center [218, 162] width 533 height 399
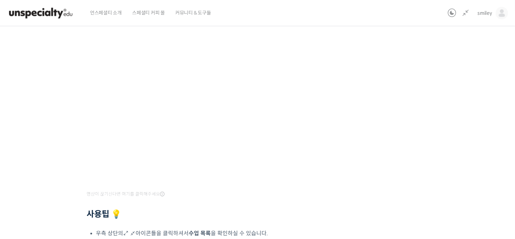
click at [400, 152] on div "기초부터 정확히, 브루잉 국가대표의 브루잉 AtoZ 클래스 안녕하세요, 정형용 바리스타입니다. 진행 중 수업 1 / 23 진행 중 안녕하세요,…" at bounding box center [218, 162] width 533 height 399
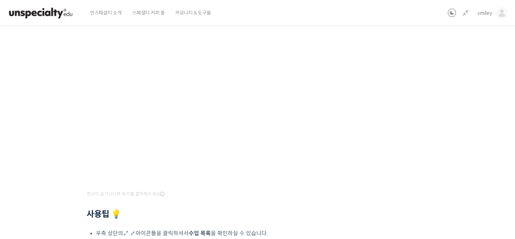
click at [430, 146] on div "기초부터 정확히, 브루잉 국가대표의 브루잉 AtoZ 클래스 안녕하세요, 정형용 바리스타입니다. 진행 중 수업 1 / 23 진행 중 안녕하세요,…" at bounding box center [218, 162] width 533 height 399
click at [419, 146] on div "기초부터 정확히, 브루잉 국가대표의 브루잉 AtoZ 클래스 안녕하세요, 정형용 바리스타입니다. 진행 중 수업 1 / 23 진행 중 안녕하세요,…" at bounding box center [218, 162] width 533 height 399
click at [418, 136] on div "기초부터 정확히, 브루잉 국가대표의 브루잉 AtoZ 클래스 안녕하세요, 정형용 바리스타입니다. 진행 중 수업 1 / 23 진행 중 안녕하세요,…" at bounding box center [218, 162] width 533 height 399
click at [415, 183] on div "기초부터 정확히, 브루잉 국가대표의 브루잉 AtoZ 클래스 안녕하세요, 정형용 바리스타입니다. 진행 중 수업 1 / 23 진행 중 안녕하세요,…" at bounding box center [218, 162] width 533 height 399
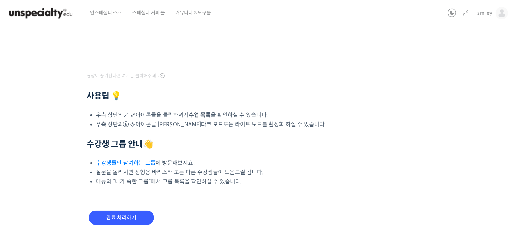
scroll to position [204, 0]
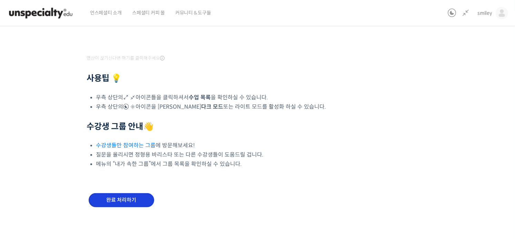
click at [140, 202] on input "완료 처리하기" at bounding box center [122, 200] width 66 height 14
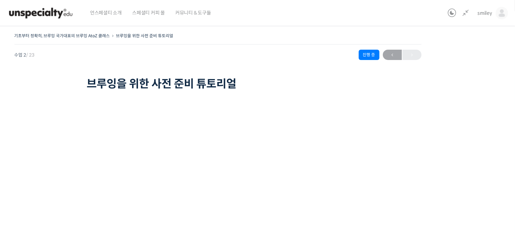
scroll to position [52, 0]
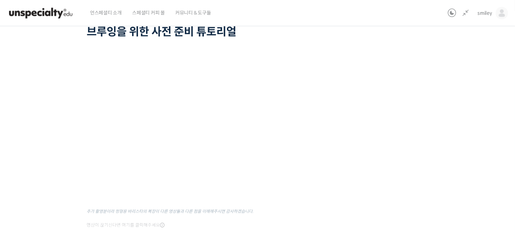
click at [376, 215] on div "기초부터 정확히, 브루잉 국가대표의 브루잉 AtoZ 클래스 브루잉을 위한 사전 준비 튜토리얼 진행 중 수업 2 / 23 진행 중 ← 이전 브루…" at bounding box center [218, 133] width 533 height 308
click at [381, 204] on div "기초부터 정확히, 브루잉 국가대표의 브루잉 AtoZ 클래스 브루잉을 위한 사전 준비 튜토리얼 진행 중 수업 2 / 23 진행 중 ← 이전 브루…" at bounding box center [218, 133] width 533 height 308
click at [426, 178] on div "기초부터 정확히, 브루잉 국가대표의 브루잉 AtoZ 클래스 브루잉을 위한 사전 준비 튜토리얼 진행 중 수업 2 / 23 진행 중 ← 이전 브루…" at bounding box center [218, 133] width 533 height 308
click at [488, 163] on div "기초부터 정확히, 브루잉 국가대표의 브루잉 AtoZ 클래스 브루잉을 위한 사전 준비 튜토리얼 진행 중 수업 2 / 23 진행 중 ← 이전 브루…" at bounding box center [218, 135] width 602 height 333
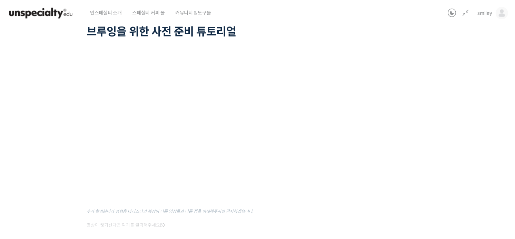
click at [443, 162] on div "기초부터 정확히, 브루잉 국가대표의 브루잉 AtoZ 클래스 브루잉을 위한 사전 준비 튜토리얼 진행 중 수업 2 / 23 진행 중 ← 이전 브루…" at bounding box center [218, 133] width 533 height 308
click at [398, 172] on div "기초부터 정확히, 브루잉 국가대표의 브루잉 AtoZ 클래스 브루잉을 위한 사전 준비 튜토리얼 진행 중 수업 2 / 23 진행 중 ← 이전 브루…" at bounding box center [218, 133] width 533 height 308
click at [397, 172] on div "기초부터 정확히, 브루잉 국가대표의 브루잉 AtoZ 클래스 브루잉을 위한 사전 준비 튜토리얼 진행 중 수업 2 / 23 진행 중 ← 이전 브루…" at bounding box center [218, 133] width 533 height 308
click at [410, 168] on div "기초부터 정확히, 브루잉 국가대표의 브루잉 AtoZ 클래스 브루잉을 위한 사전 준비 튜토리얼 진행 중 수업 2 / 23 진행 중 ← 이전 브루…" at bounding box center [218, 133] width 533 height 308
click at [440, 164] on div "기초부터 정확히, 브루잉 국가대표의 브루잉 AtoZ 클래스 브루잉을 위한 사전 준비 튜토리얼 진행 중 수업 2 / 23 진행 중 ← 이전 브루…" at bounding box center [218, 133] width 533 height 308
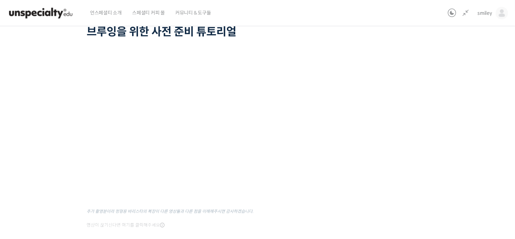
click at [432, 182] on div "기초부터 정확히, 브루잉 국가대표의 브루잉 AtoZ 클래스 브루잉을 위한 사전 준비 튜토리얼 진행 중 수업 2 / 23 진행 중 ← 이전 브루…" at bounding box center [218, 133] width 533 height 308
click at [472, 159] on div "기초부터 정확히, 브루잉 국가대표의 브루잉 AtoZ 클래스 브루잉을 위한 사전 준비 튜토리얼 진행 중 수업 2 / 23 진행 중 ← 이전 브루…" at bounding box center [218, 133] width 533 height 308
click at [431, 172] on div "기초부터 정확히, 브루잉 국가대표의 브루잉 AtoZ 클래스 브루잉을 위한 사전 준비 튜토리얼 진행 중 수업 2 / 23 진행 중 ← 이전 브루…" at bounding box center [218, 133] width 533 height 308
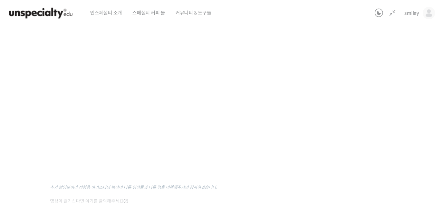
scroll to position [75, 0]
click at [373, 167] on div "기초부터 정확히, 브루잉 국가대표의 브루잉 AtoZ 클래스 브루잉을 위한 사전 준비 튜토리얼 진행 중 수업 2 / 23 진행 중 ← 이전 브루…" at bounding box center [181, 110] width 459 height 308
click at [364, 165] on div "기초부터 정확히, 브루잉 국가대표의 브루잉 AtoZ 클래스 브루잉을 위한 사전 준비 튜토리얼 진행 중 수업 2 / 23 진행 중 ← 이전 브루…" at bounding box center [181, 110] width 459 height 308
drag, startPoint x: 386, startPoint y: 121, endPoint x: 304, endPoint y: 140, distance: 83.7
click at [386, 121] on div "기초부터 정확히, 브루잉 국가대표의 브루잉 AtoZ 클래스 브루잉을 위한 사전 준비 튜토리얼 진행 중 수업 2 / 23 진행 중 ← 이전 브루…" at bounding box center [181, 110] width 459 height 308
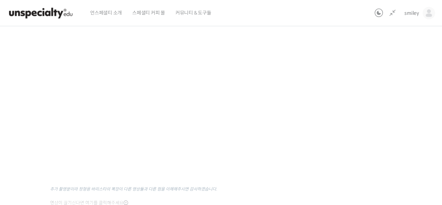
click at [356, 123] on div "기초부터 정확히, 브루잉 국가대표의 브루잉 AtoZ 클래스 브루잉을 위한 사전 준비 튜토리얼 진행 중 수업 2 / 23 진행 중 ← 이전 브루…" at bounding box center [181, 110] width 459 height 308
click at [387, 91] on div "기초부터 정확히, 브루잉 국가대표의 브루잉 AtoZ 클래스 브루잉을 위한 사전 준비 튜토리얼 진행 중 수업 2 / 23 진행 중 ← 이전 브루…" at bounding box center [181, 110] width 459 height 308
click at [360, 165] on div "기초부터 정확히, 브루잉 국가대표의 브루잉 AtoZ 클래스 브루잉을 위한 사전 준비 튜토리얼 진행 중 수업 2 / 23 진행 중 ← 이전 브루…" at bounding box center [181, 110] width 459 height 308
click at [346, 155] on div "기초부터 정확히, 브루잉 국가대표의 브루잉 AtoZ 클래스 브루잉을 위한 사전 준비 튜토리얼 진행 중 수업 2 / 23 진행 중 ← 이전 브루…" at bounding box center [181, 110] width 459 height 308
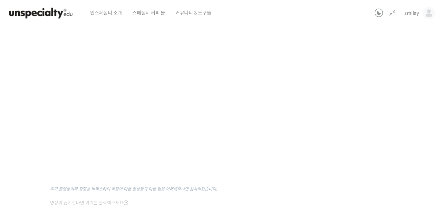
click at [367, 115] on div "기초부터 정확히, 브루잉 국가대표의 브루잉 AtoZ 클래스 브루잉을 위한 사전 준비 튜토리얼 진행 중 수업 2 / 23 진행 중 ← 이전 브루…" at bounding box center [181, 110] width 459 height 308
click at [349, 115] on div "기초부터 정확히, 브루잉 국가대표의 브루잉 AtoZ 클래스 브루잉을 위한 사전 준비 튜토리얼 진행 중 수업 2 / 23 진행 중 ← 이전 브루…" at bounding box center [181, 110] width 459 height 308
click at [370, 126] on div "기초부터 정확히, 브루잉 국가대표의 브루잉 AtoZ 클래스 브루잉을 위한 사전 준비 튜토리얼 진행 중 수업 2 / 23 진행 중 ← 이전 브루…" at bounding box center [181, 110] width 459 height 308
click at [375, 145] on div "기초부터 정확히, 브루잉 국가대표의 브루잉 AtoZ 클래스 브루잉을 위한 사전 준비 튜토리얼 진행 중 수업 2 / 23 진행 중 ← 이전 브루…" at bounding box center [181, 110] width 459 height 308
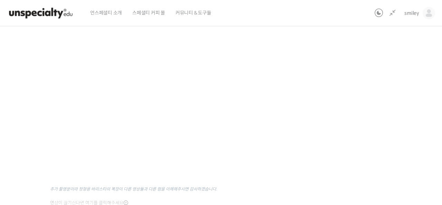
click at [368, 118] on div "기초부터 정확히, 브루잉 국가대표의 브루잉 AtoZ 클래스 브루잉을 위한 사전 준비 튜토리얼 진행 중 수업 2 / 23 진행 중 ← 이전 브루…" at bounding box center [181, 110] width 459 height 308
click at [362, 124] on div "기초부터 정확히, 브루잉 국가대표의 브루잉 AtoZ 클래스 브루잉을 위한 사전 준비 튜토리얼 진행 중 수업 2 / 23 진행 중 ← 이전 브루…" at bounding box center [181, 110] width 459 height 308
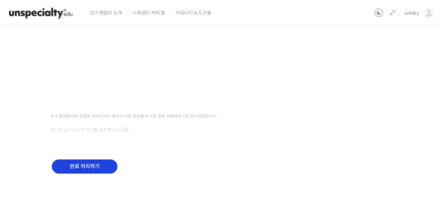
click at [106, 167] on input "완료 처리하기" at bounding box center [85, 167] width 66 height 14
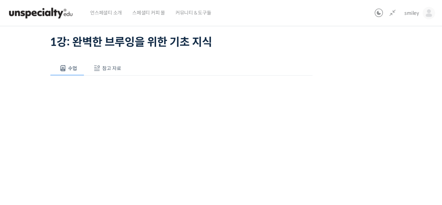
scroll to position [83, 0]
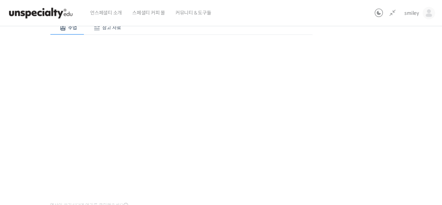
click at [117, 29] on span "참고 자료" at bounding box center [111, 28] width 19 height 6
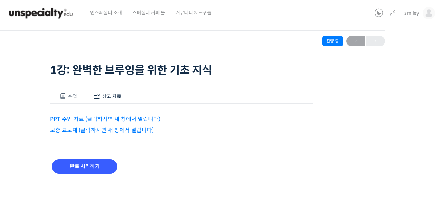
click at [113, 131] on link "보충 교보재 (클릭하시면 새 창에서 열립니다)" at bounding box center [102, 130] width 104 height 7
click at [99, 119] on link "PPT 수업 자료 (클릭하시면 새 창에서 열립니다)" at bounding box center [105, 119] width 110 height 7
click at [70, 89] on button "수업" at bounding box center [67, 96] width 34 height 15
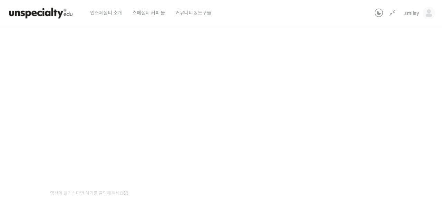
scroll to position [93, 0]
